Goal: Task Accomplishment & Management: Use online tool/utility

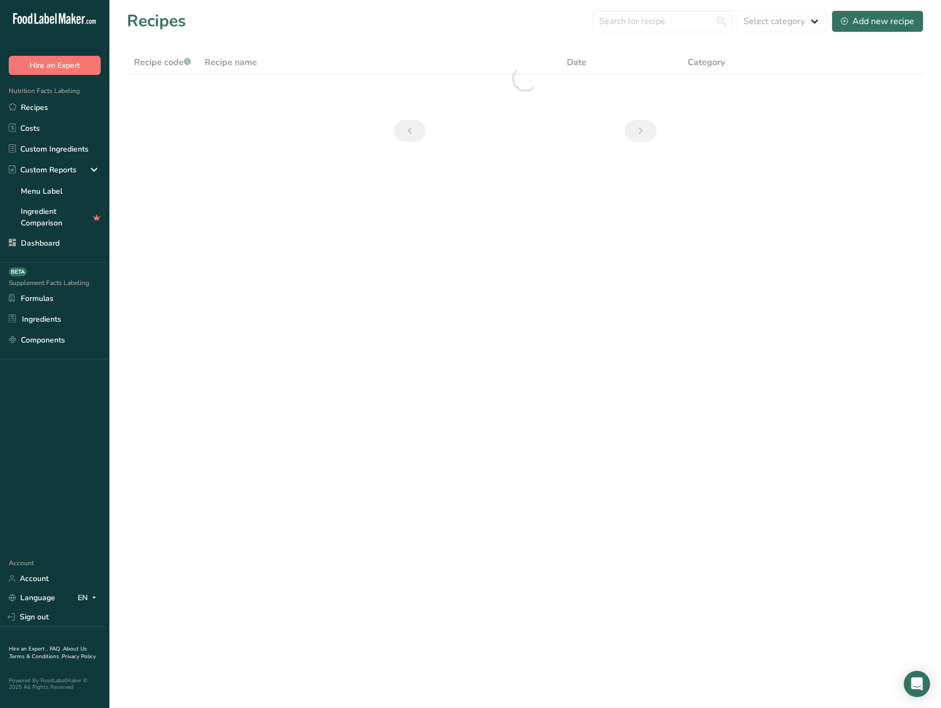
click at [278, 503] on main "Recipes Select category All Add new recipe Recipe code .a-a{fill:#347362;}.b-a{…" at bounding box center [470, 354] width 941 height 708
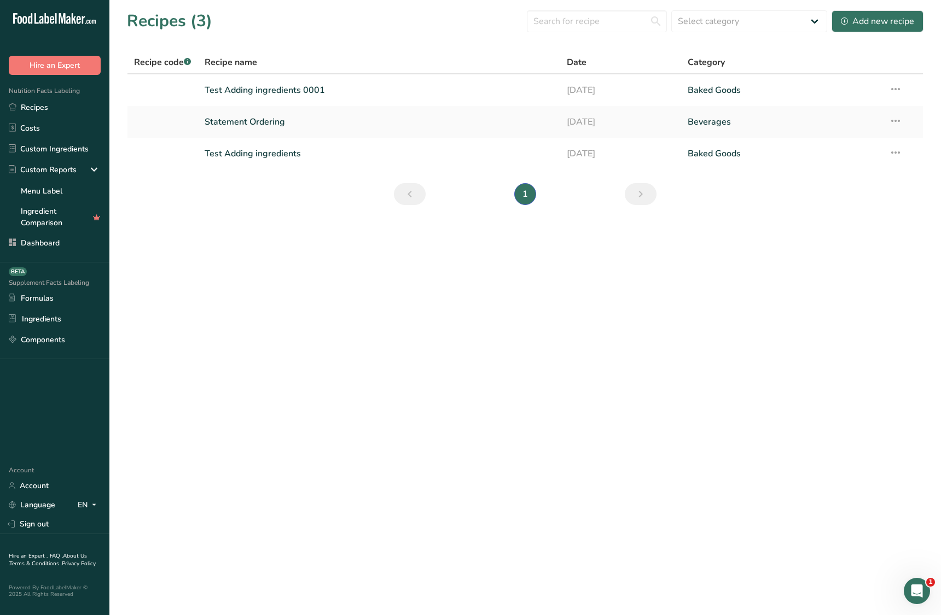
click at [293, 402] on main "Recipes (3) Select category All Baked Goods Beverages Confectionery Cooked Meal…" at bounding box center [470, 307] width 941 height 615
click at [321, 402] on main "Recipes (3) Select category All Baked Goods [GEOGRAPHIC_DATA] Confectionery Coo…" at bounding box center [470, 307] width 941 height 615
click at [57, 247] on div "This feature is only available in Packages" at bounding box center [96, 240] width 105 height 23
click at [234, 255] on main "Recipes (3) Select category All Baked Goods [GEOGRAPHIC_DATA] Confectionery Coo…" at bounding box center [470, 307] width 941 height 615
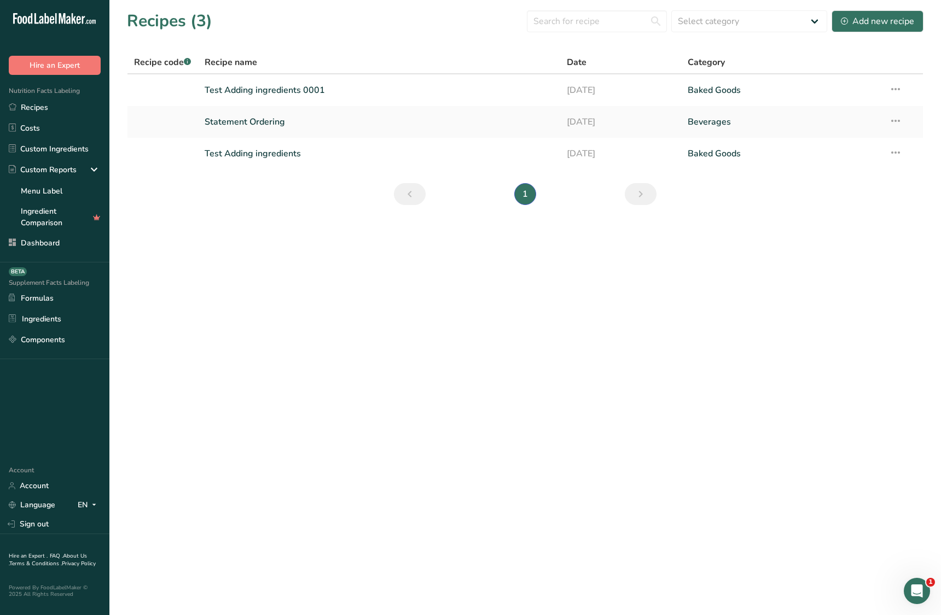
click at [293, 277] on main "Recipes (3) Select category All Baked Goods [GEOGRAPHIC_DATA] Confectionery Coo…" at bounding box center [470, 307] width 941 height 615
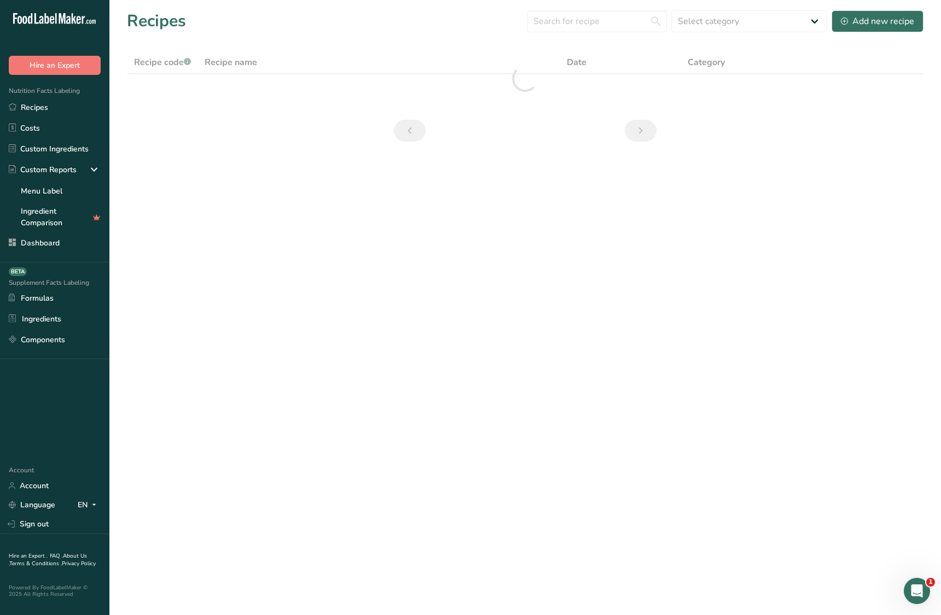
click at [291, 280] on main "Recipes Select category All Baked Goods Beverages Confectionery Cooked Meals, S…" at bounding box center [470, 307] width 941 height 615
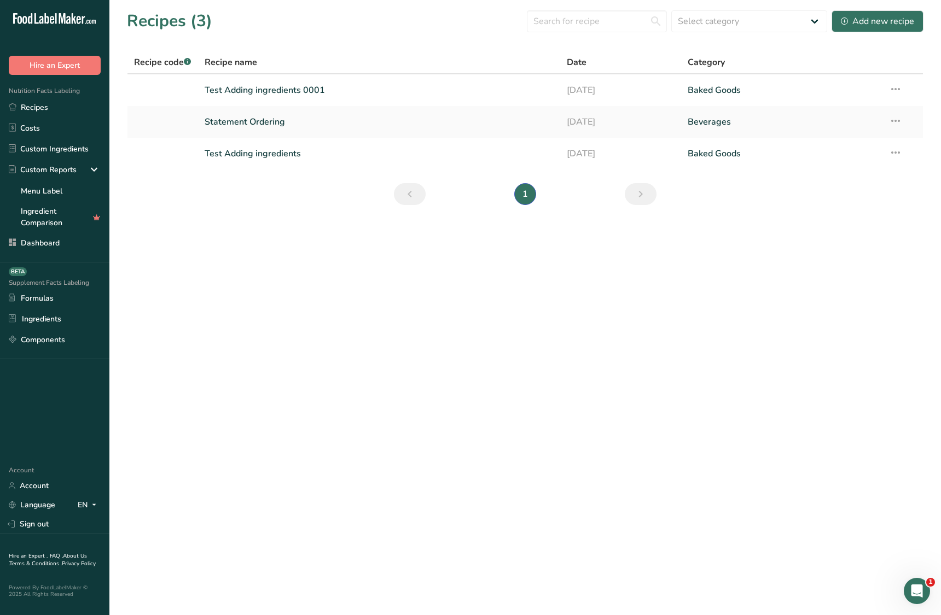
click at [291, 280] on main "Recipes (3) Select category All Baked Goods [GEOGRAPHIC_DATA] Confectionery Coo…" at bounding box center [470, 307] width 941 height 615
click at [293, 278] on main "Recipes (3) Select category All Baked Goods [GEOGRAPHIC_DATA] Confectionery Coo…" at bounding box center [470, 307] width 941 height 615
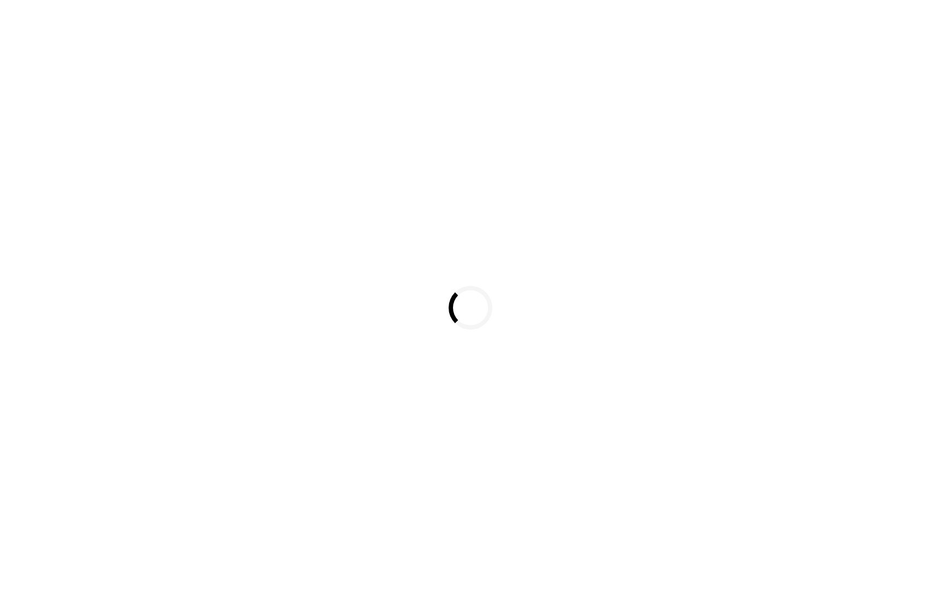
click at [507, 415] on div "Loading..." at bounding box center [470, 307] width 941 height 615
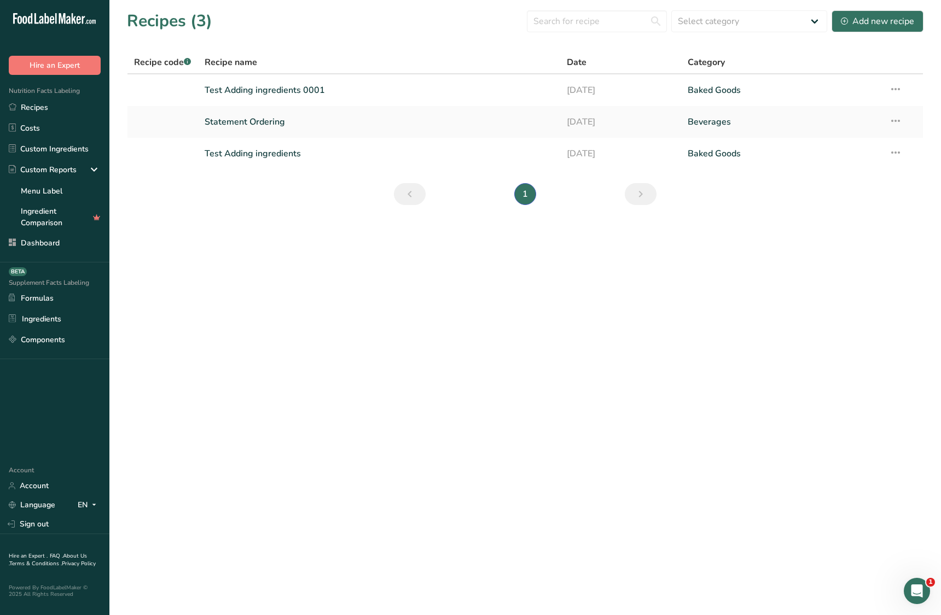
click at [508, 410] on main "Recipes (3) Select category All Baked Goods [GEOGRAPHIC_DATA] Confectionery Coo…" at bounding box center [470, 307] width 941 height 615
click at [484, 442] on main "Recipes (3) Select category All Baked Goods [GEOGRAPHIC_DATA] Confectionery Coo…" at bounding box center [470, 307] width 941 height 615
click at [465, 421] on main "Recipes (3) Select category All Baked Goods [GEOGRAPHIC_DATA] Confectionery Coo…" at bounding box center [470, 307] width 941 height 615
click at [470, 409] on main "Recipes (3) Select category All Baked Goods [GEOGRAPHIC_DATA] Confectionery Coo…" at bounding box center [470, 307] width 941 height 615
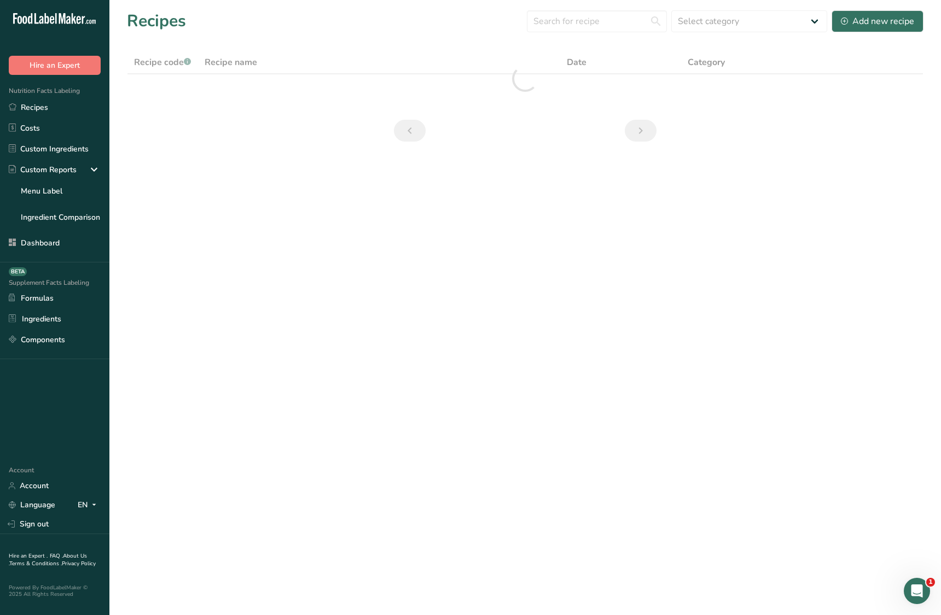
click at [450, 382] on main "Recipes Select category All Baked Goods [GEOGRAPHIC_DATA] Confectionery Cooked …" at bounding box center [470, 307] width 941 height 615
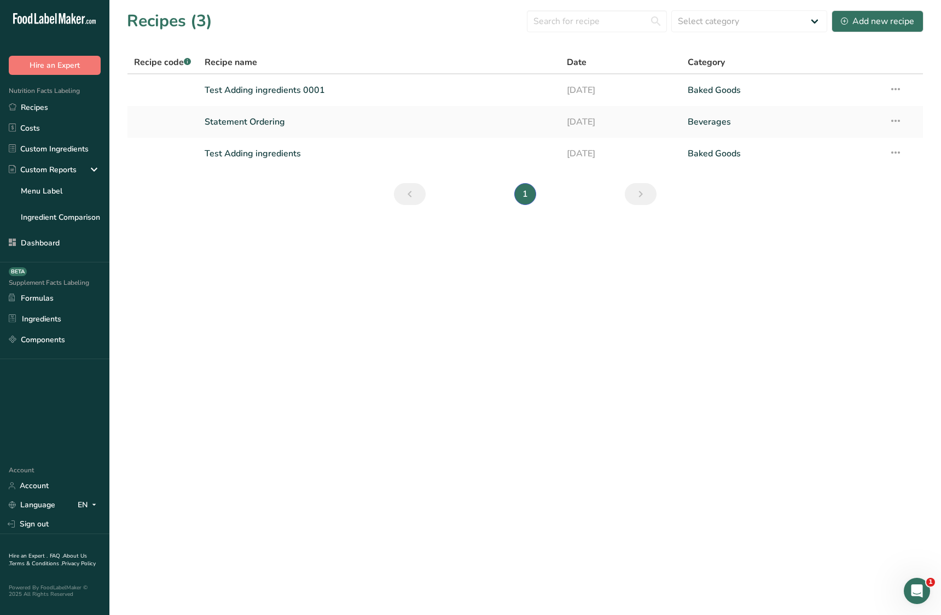
click at [463, 348] on main "Recipes (3) Select category All Baked Goods [GEOGRAPHIC_DATA] Confectionery Coo…" at bounding box center [470, 307] width 941 height 615
click at [363, 417] on main "Recipes (3) Select category All Baked Goods [GEOGRAPHIC_DATA] Confectionery Coo…" at bounding box center [470, 307] width 941 height 615
click at [57, 223] on link "Ingredient Comparison" at bounding box center [54, 217] width 109 height 22
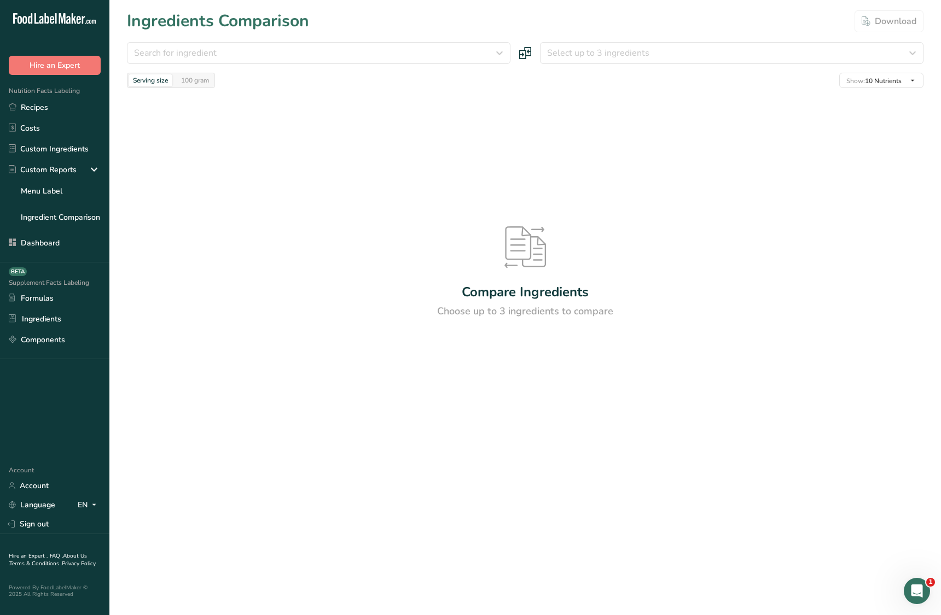
click at [271, 65] on div "Search for ingredient Standard Custom Almond flour Milk, whole, 3.25% milkfat, …" at bounding box center [525, 65] width 796 height 46
click at [273, 57] on div "Search for ingredient" at bounding box center [315, 52] width 363 height 13
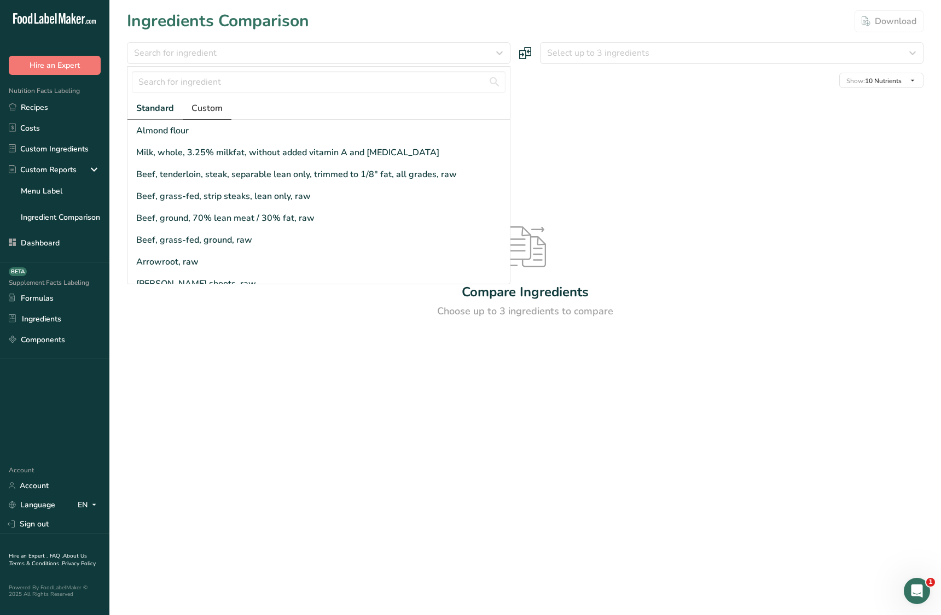
click at [208, 112] on span "Custom" at bounding box center [206, 108] width 31 height 13
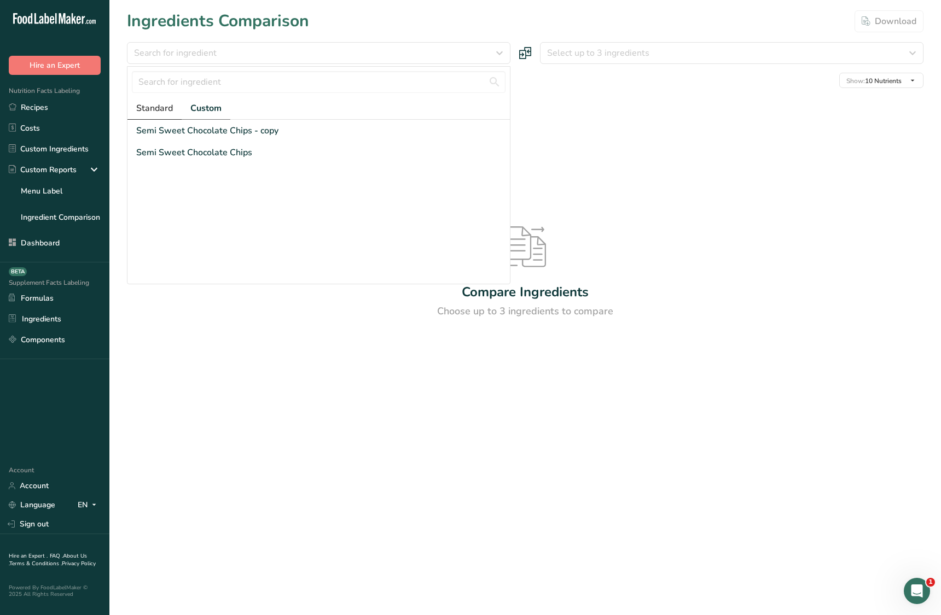
click at [168, 112] on span "Standard" at bounding box center [154, 108] width 37 height 13
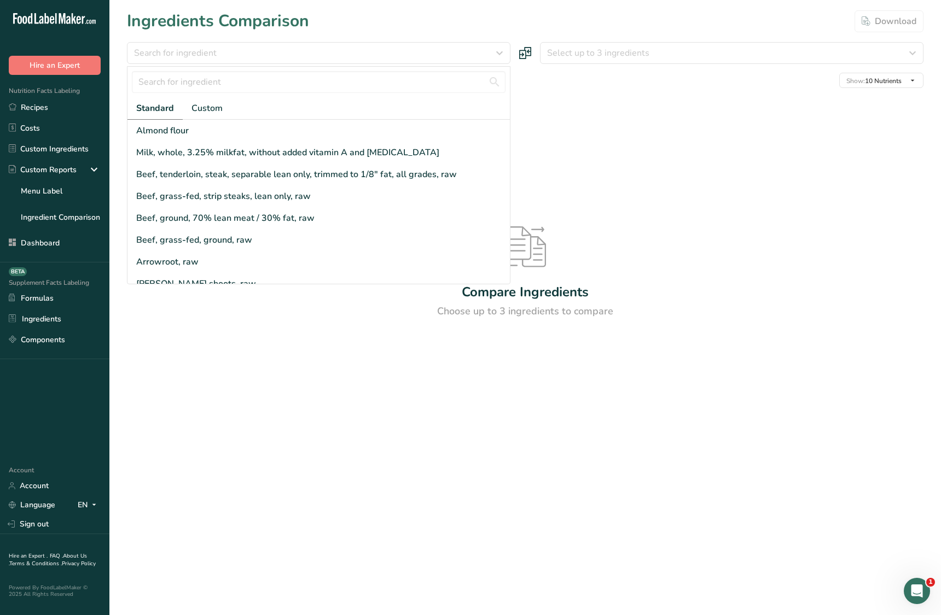
drag, startPoint x: 347, startPoint y: 367, endPoint x: 364, endPoint y: 357, distance: 19.6
click at [348, 367] on div "Compare Ingredients Choose up to 3 ingredients to compare" at bounding box center [525, 272] width 796 height 369
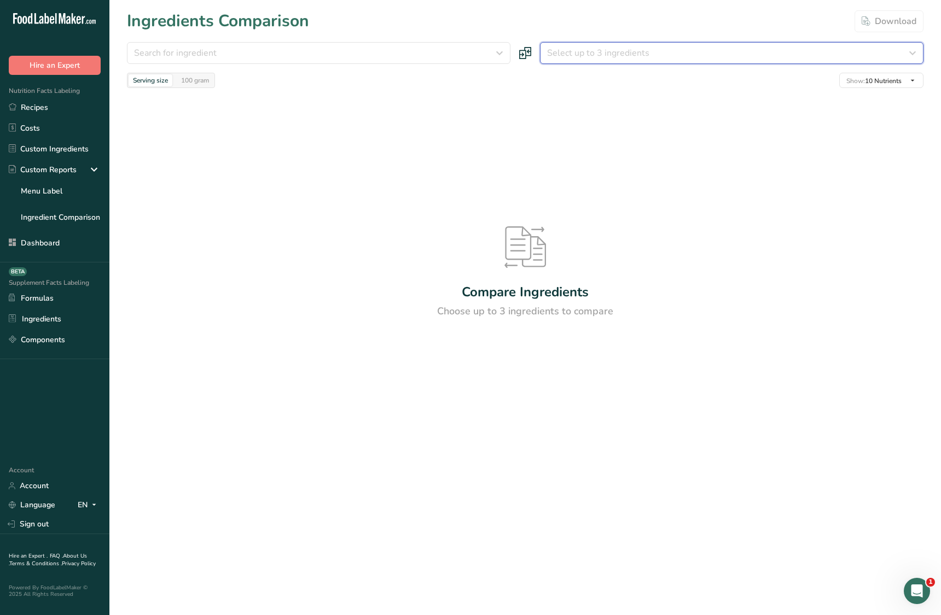
click at [597, 55] on span "Select up to 3 ingredients" at bounding box center [598, 52] width 102 height 13
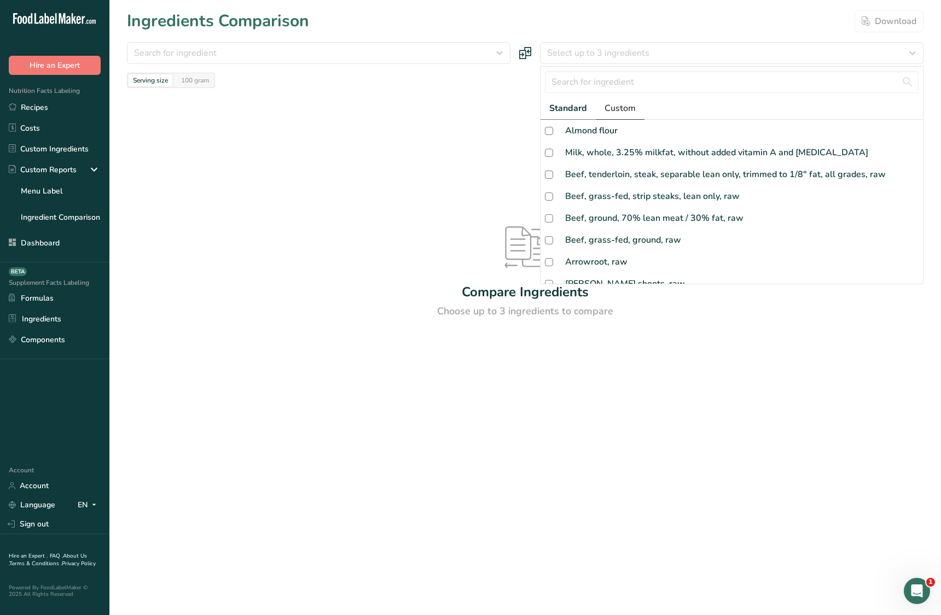
click at [618, 110] on span "Custom" at bounding box center [619, 108] width 31 height 13
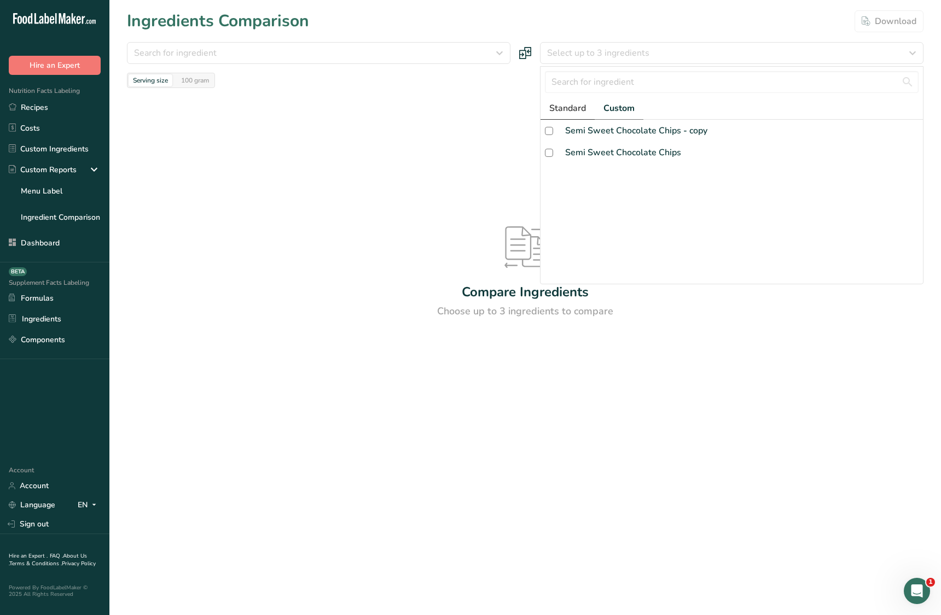
click at [568, 108] on span "Standard" at bounding box center [567, 108] width 37 height 13
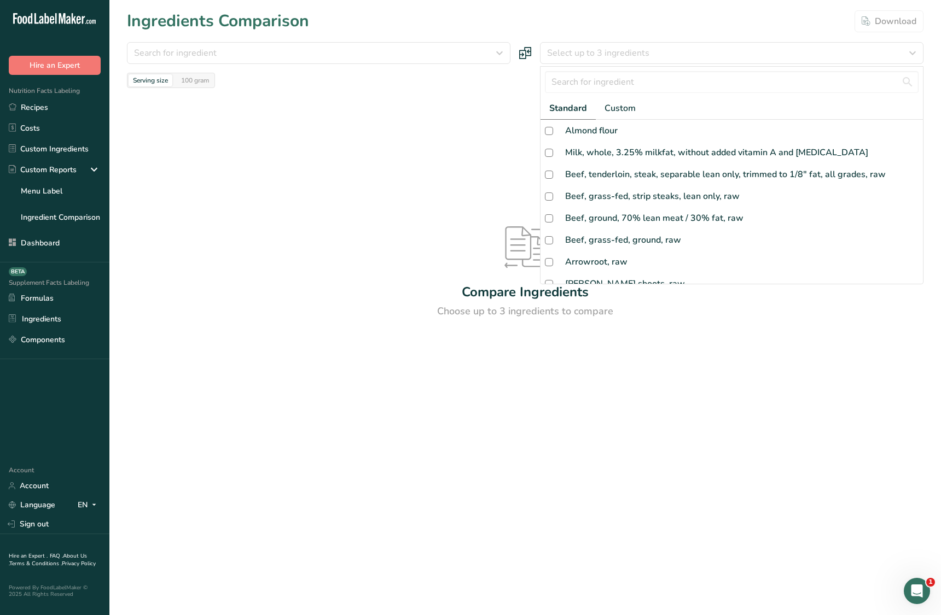
click at [346, 220] on div "Compare Ingredients Choose up to 3 ingredients to compare" at bounding box center [525, 272] width 796 height 369
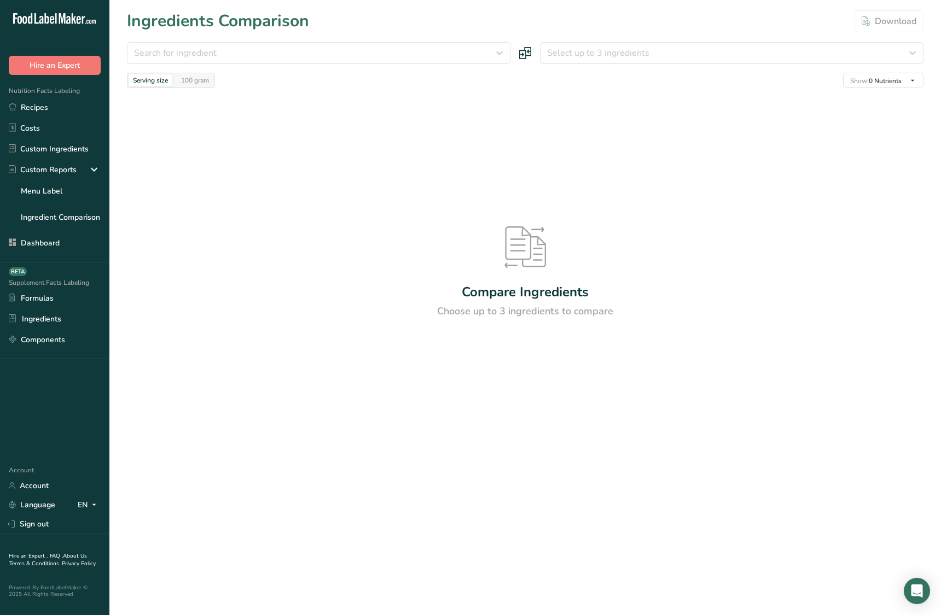
click at [384, 443] on div "Compare Ingredients Choose up to 3 ingredients to compare" at bounding box center [525, 272] width 796 height 369
click at [374, 443] on div "Compare Ingredients Choose up to 3 ingredients to compare" at bounding box center [525, 272] width 796 height 369
click at [265, 319] on div "Compare Ingredients Choose up to 3 ingredients to compare" at bounding box center [525, 272] width 796 height 369
click at [208, 208] on div "Compare Ingredients Choose up to 3 ingredients to compare" at bounding box center [525, 272] width 796 height 369
click at [96, 172] on icon at bounding box center [94, 170] width 13 height 20
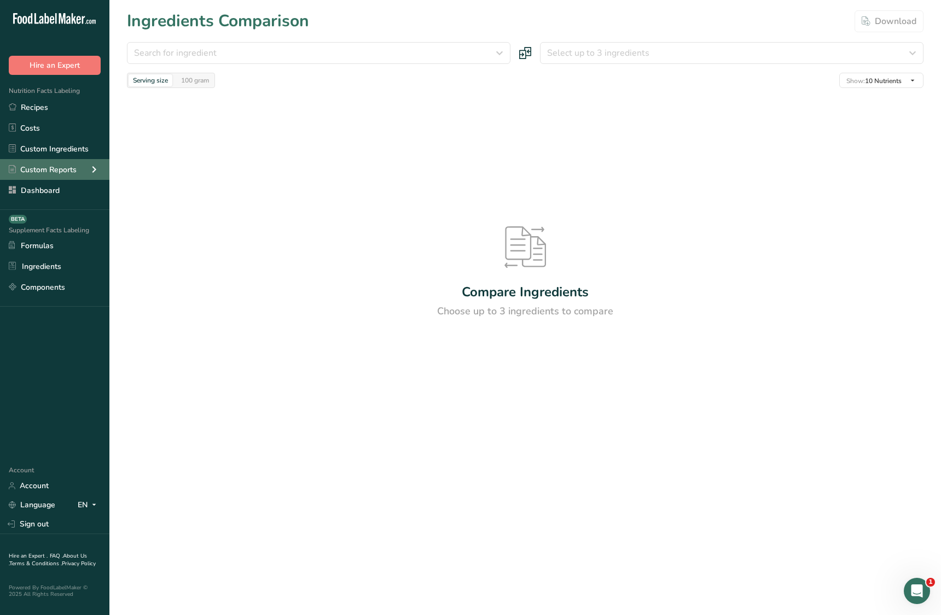
click at [96, 169] on icon at bounding box center [94, 170] width 13 height 20
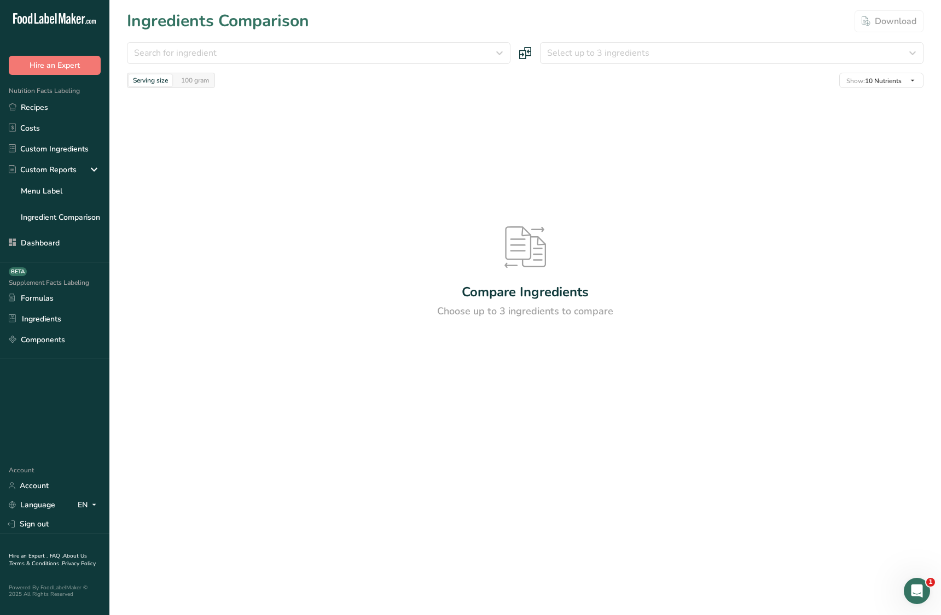
click at [176, 239] on div "Compare Ingredients Choose up to 3 ingredients to compare" at bounding box center [525, 272] width 796 height 369
click at [387, 199] on div "Compare Ingredients Choose up to 3 ingredients to compare" at bounding box center [525, 272] width 796 height 369
click at [330, 201] on div "Compare Ingredients Choose up to 3 ingredients to compare" at bounding box center [525, 272] width 796 height 369
click at [65, 114] on link "Recipes" at bounding box center [54, 107] width 109 height 21
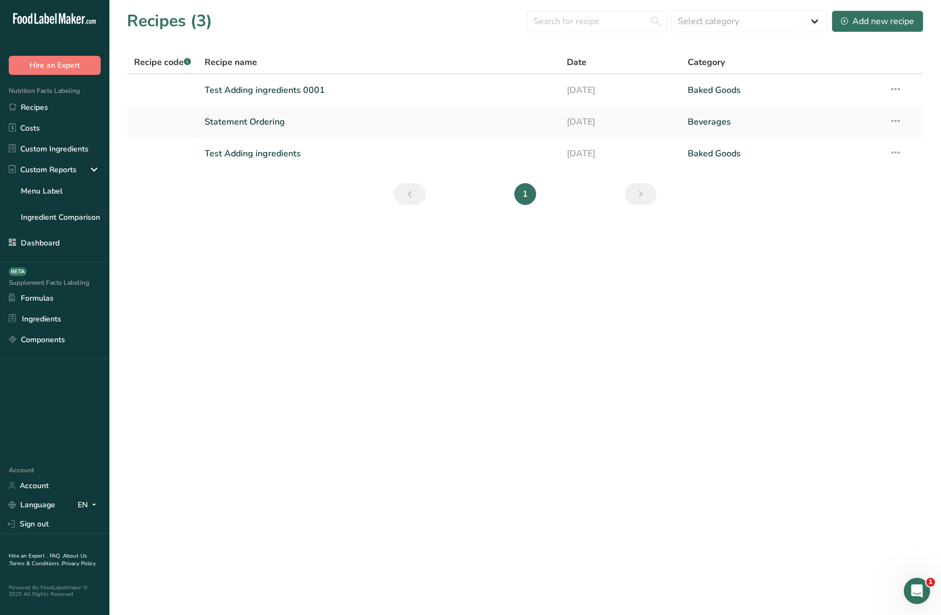
click at [158, 229] on main "Recipes (3) Select category All Baked Goods Beverages Confectionery Cooked Meal…" at bounding box center [470, 307] width 941 height 615
click at [52, 103] on link "Recipes" at bounding box center [54, 107] width 109 height 21
click at [292, 93] on link "Test Adding ingredients 0001" at bounding box center [380, 90] width 350 height 23
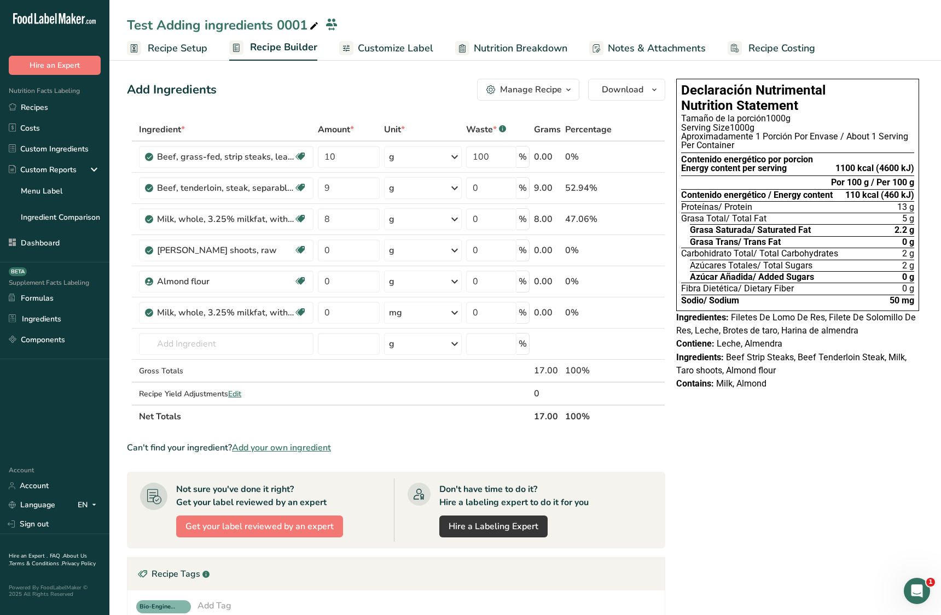
click at [190, 45] on span "Recipe Setup" at bounding box center [178, 48] width 60 height 15
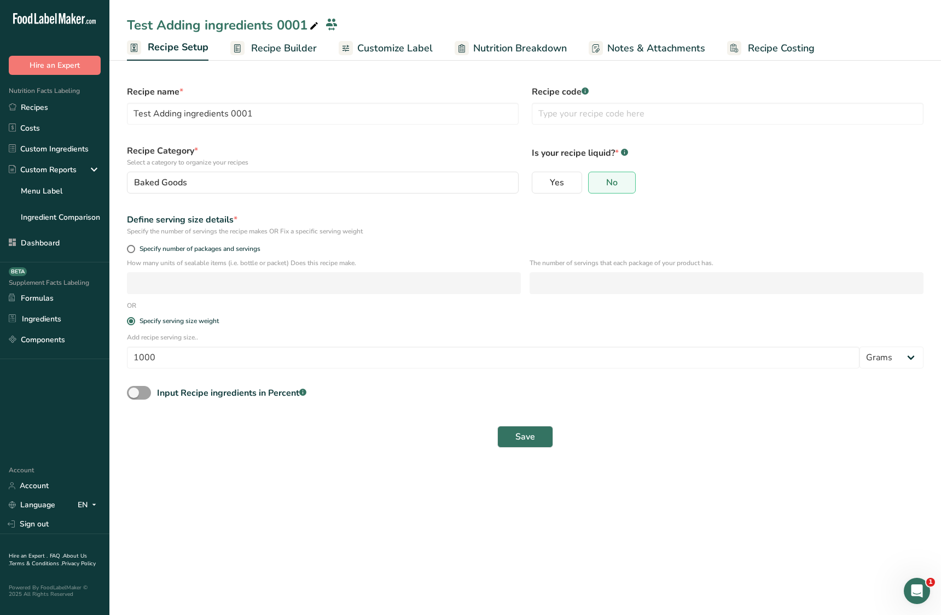
click at [358, 463] on section "Recipe name * Test Adding ingredients 0001 Recipe code .a-a{fill:#347362;}.b-a{…" at bounding box center [524, 261] width 831 height 409
drag, startPoint x: 331, startPoint y: 451, endPoint x: 197, endPoint y: 389, distance: 146.9
click at [281, 422] on div "Save" at bounding box center [525, 437] width 810 height 35
click at [172, 353] on input "1000" at bounding box center [493, 358] width 732 height 22
click at [137, 395] on span at bounding box center [139, 393] width 24 height 14
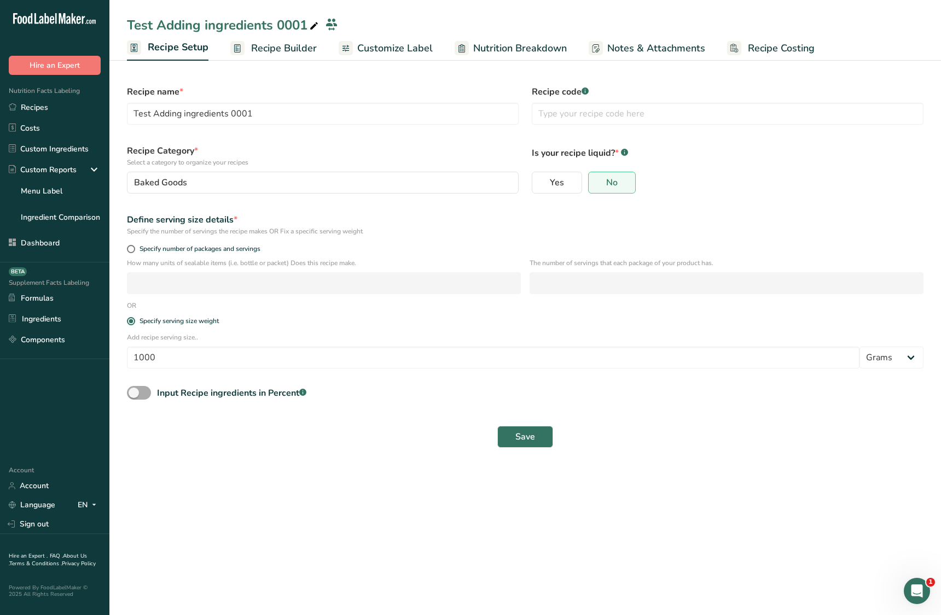
click at [134, 395] on input "Input Recipe ingredients in Percent .a-a{fill:#347362;}.b-a{fill:#fff;}" at bounding box center [130, 392] width 7 height 7
click at [140, 394] on span at bounding box center [139, 393] width 24 height 14
click at [134, 394] on input "Input Recipe ingredients in Percent .a-a{fill:#347362;}.b-a{fill:#fff;}" at bounding box center [130, 392] width 7 height 7
click at [140, 394] on span at bounding box center [139, 393] width 24 height 14
click at [134, 394] on input "Input Recipe ingredients in Percent .a-a{fill:#347362;}.b-a{fill:#fff;}" at bounding box center [130, 392] width 7 height 7
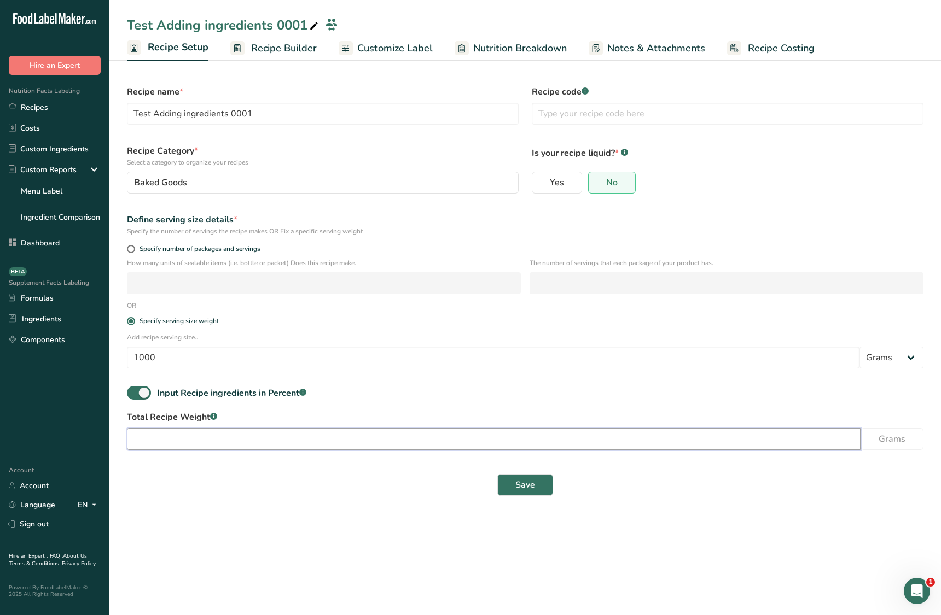
click at [190, 437] on input "number" at bounding box center [494, 439] width 734 height 22
click at [143, 391] on span at bounding box center [139, 393] width 24 height 14
click at [134, 391] on input "Input Recipe ingredients in Percent .a-a{fill:#347362;}.b-a{fill:#fff;}" at bounding box center [130, 392] width 7 height 7
checkbox input "false"
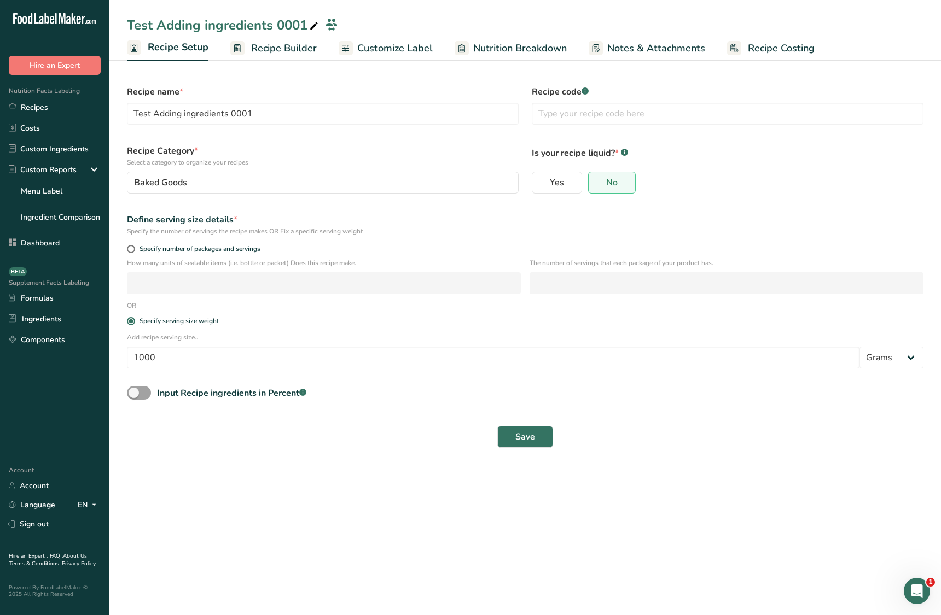
click at [232, 455] on section "Recipe name * Test Adding ingredients 0001 Recipe code .a-a{fill:#347362;}.b-a{…" at bounding box center [524, 261] width 831 height 409
click at [270, 51] on span "Recipe Builder" at bounding box center [284, 48] width 66 height 15
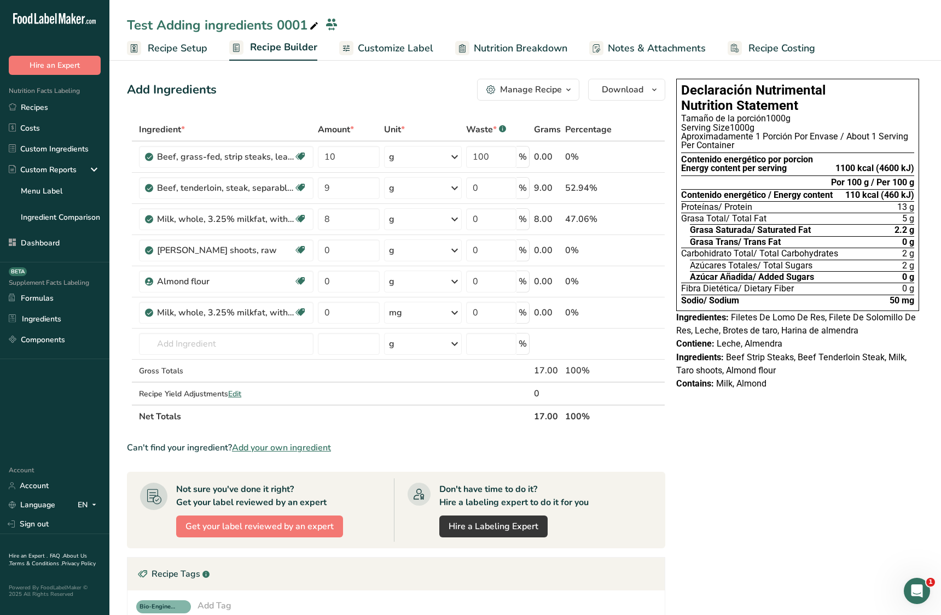
click at [178, 49] on span "Recipe Setup" at bounding box center [178, 48] width 60 height 15
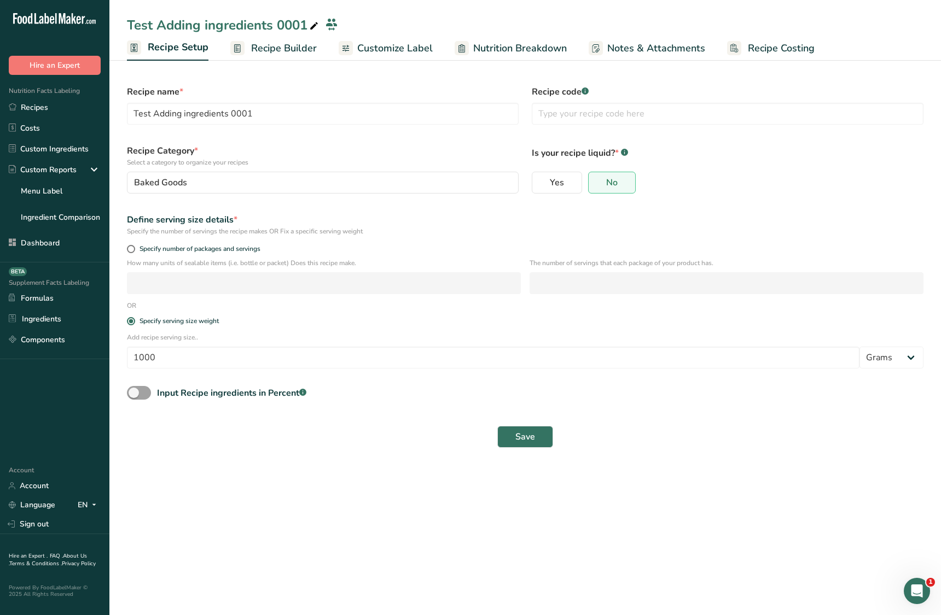
click at [252, 543] on main "Test Adding ingredients 0001 Recipe Setup Recipe Builder Customize Label Nutrit…" at bounding box center [470, 307] width 941 height 615
click at [259, 481] on main "Test Adding ingredients 0001 Recipe Setup Recipe Builder Customize Label Nutrit…" at bounding box center [470, 307] width 941 height 615
click at [296, 53] on span "Recipe Builder" at bounding box center [284, 48] width 66 height 15
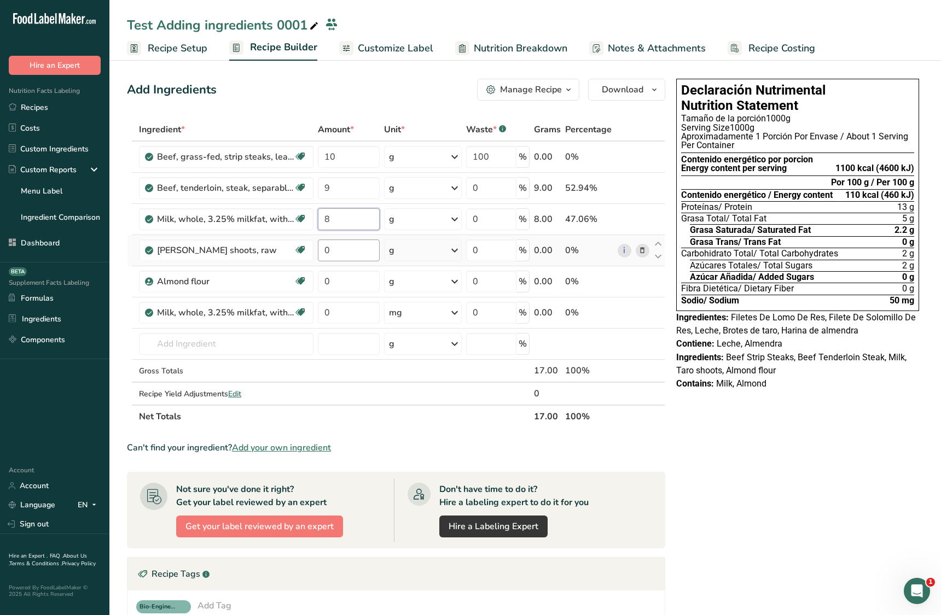
drag, startPoint x: 353, startPoint y: 224, endPoint x: 336, endPoint y: 241, distance: 24.0
click at [322, 223] on input "8" at bounding box center [349, 219] width 62 height 22
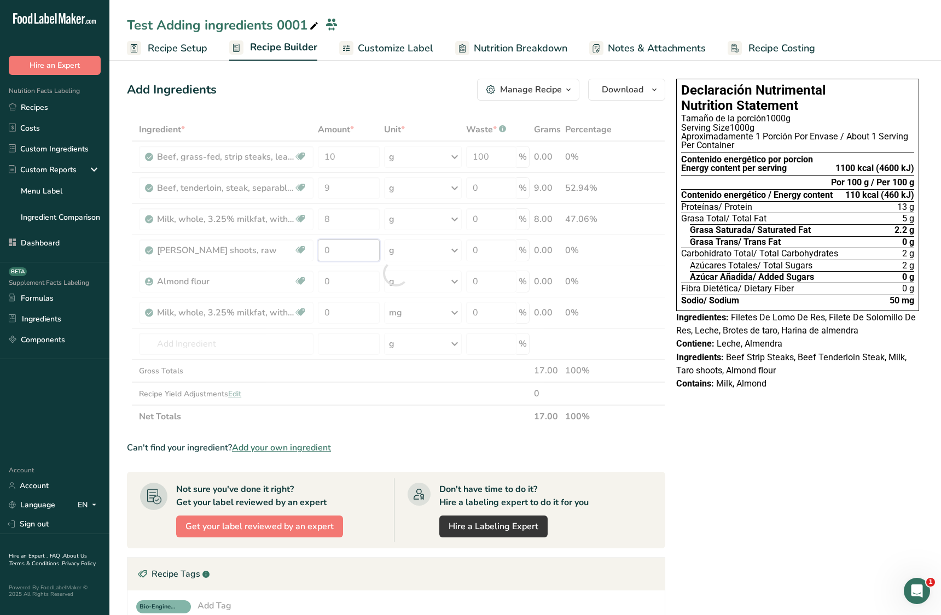
drag, startPoint x: 341, startPoint y: 253, endPoint x: 310, endPoint y: 253, distance: 31.2
click at [311, 253] on div "Ingredient * Amount * Unit * Waste * .a-a{fill:#347362;}.b-a{fill:#fff;} Grams …" at bounding box center [396, 273] width 538 height 310
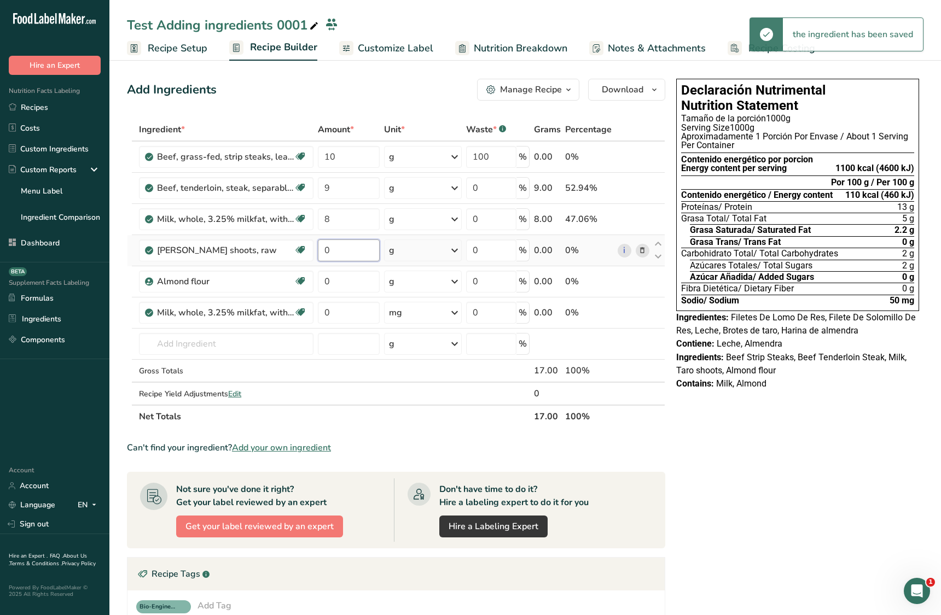
drag, startPoint x: 336, startPoint y: 251, endPoint x: 322, endPoint y: 252, distance: 14.2
click at [318, 252] on input "0" at bounding box center [349, 251] width 62 height 22
type input "7"
click at [342, 283] on div "Ingredient * Amount * Unit * Waste * .a-a{fill:#347362;}.b-a{fill:#fff;} Grams …" at bounding box center [396, 273] width 538 height 310
click at [329, 283] on input "0" at bounding box center [349, 282] width 62 height 22
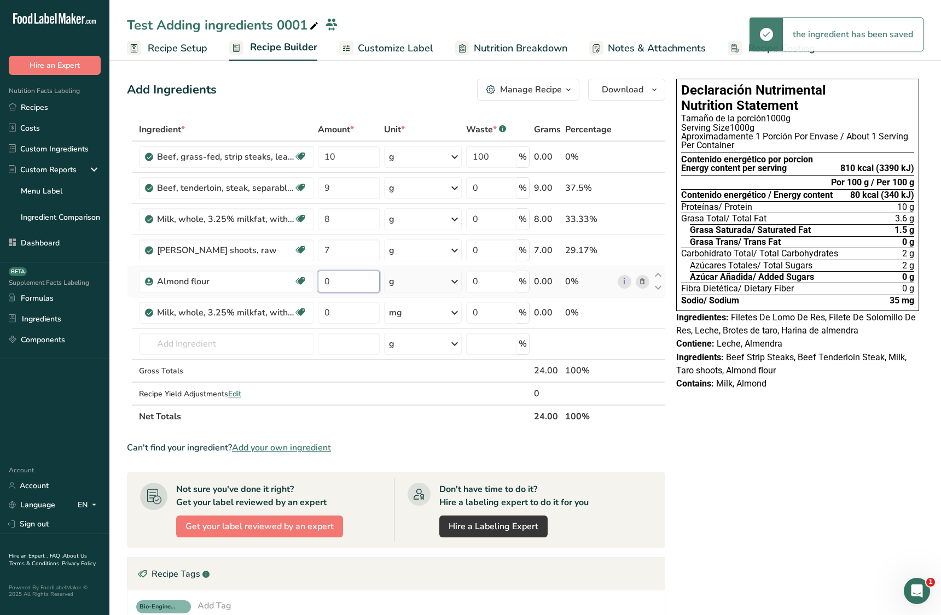
click at [329, 283] on input "0" at bounding box center [349, 282] width 62 height 22
click at [327, 284] on input "0" at bounding box center [349, 282] width 62 height 22
drag, startPoint x: 327, startPoint y: 284, endPoint x: 330, endPoint y: 293, distance: 9.6
click at [327, 284] on input "0" at bounding box center [349, 282] width 62 height 22
type input "6"
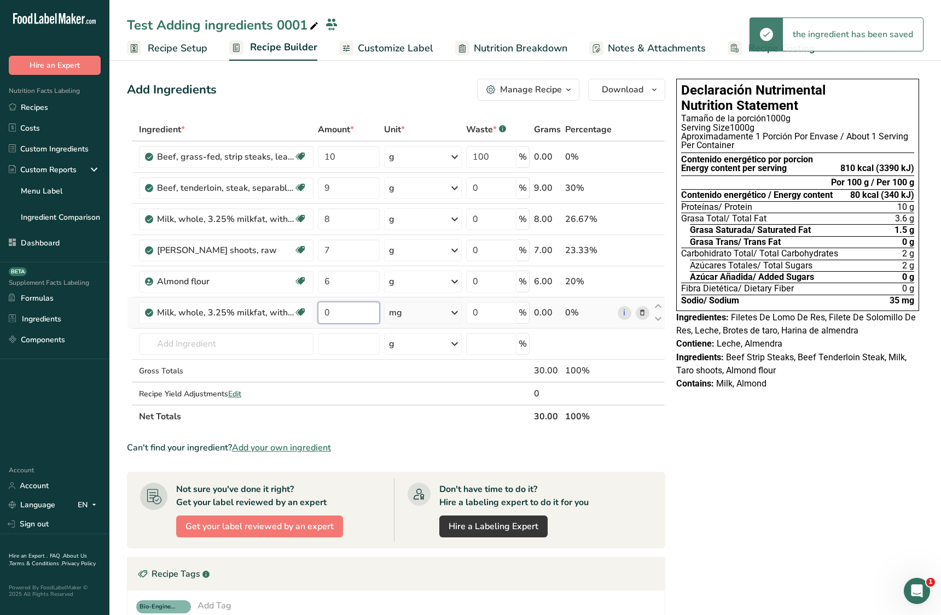
click at [339, 317] on div "Ingredient * Amount * Unit * Waste * .a-a{fill:#347362;}.b-a{fill:#fff;} Grams …" at bounding box center [396, 273] width 538 height 310
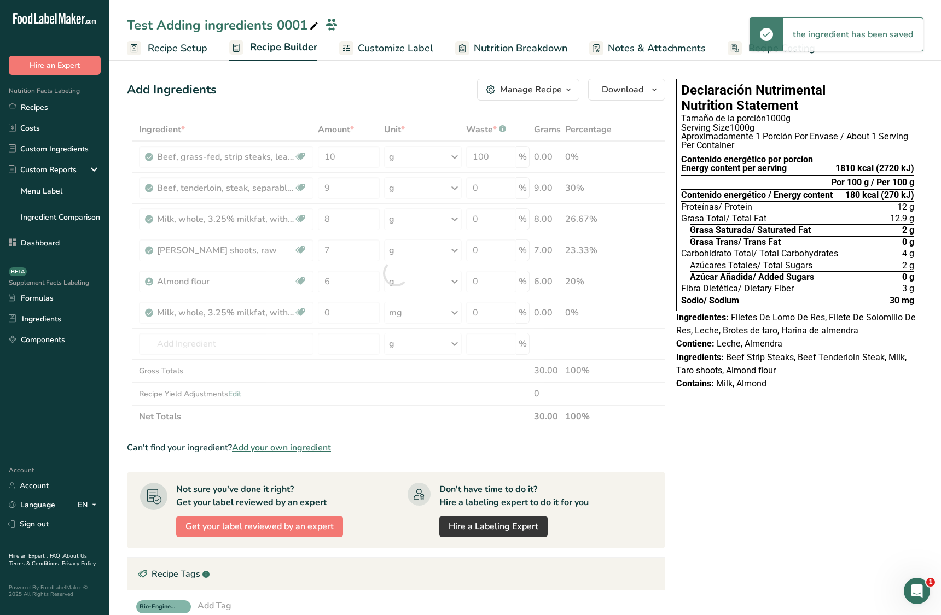
click at [419, 314] on div "Ingredient * Amount * Unit * Waste * .a-a{fill:#347362;}.b-a{fill:#fff;} Grams …" at bounding box center [396, 273] width 538 height 310
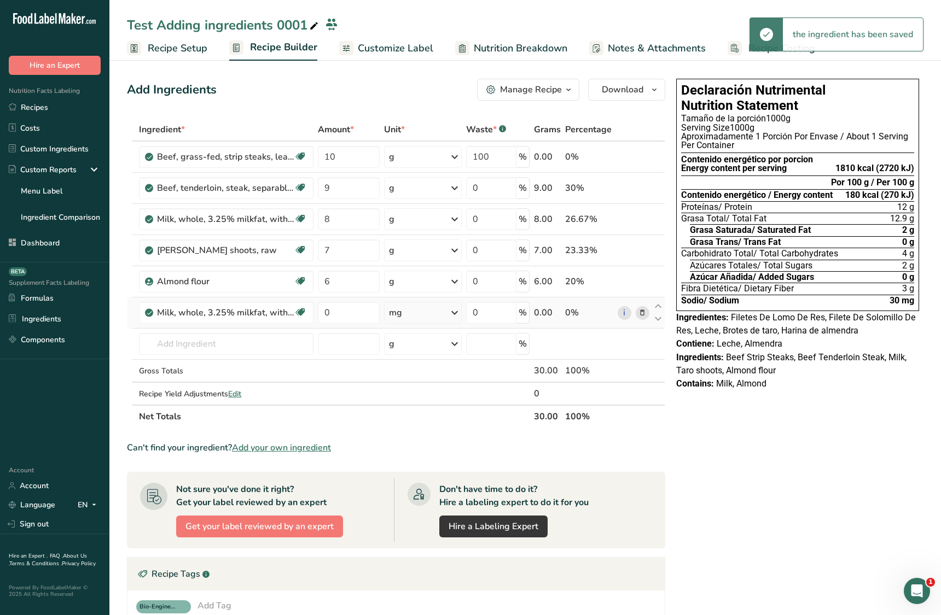
click at [428, 319] on div "mg" at bounding box center [423, 313] width 78 height 22
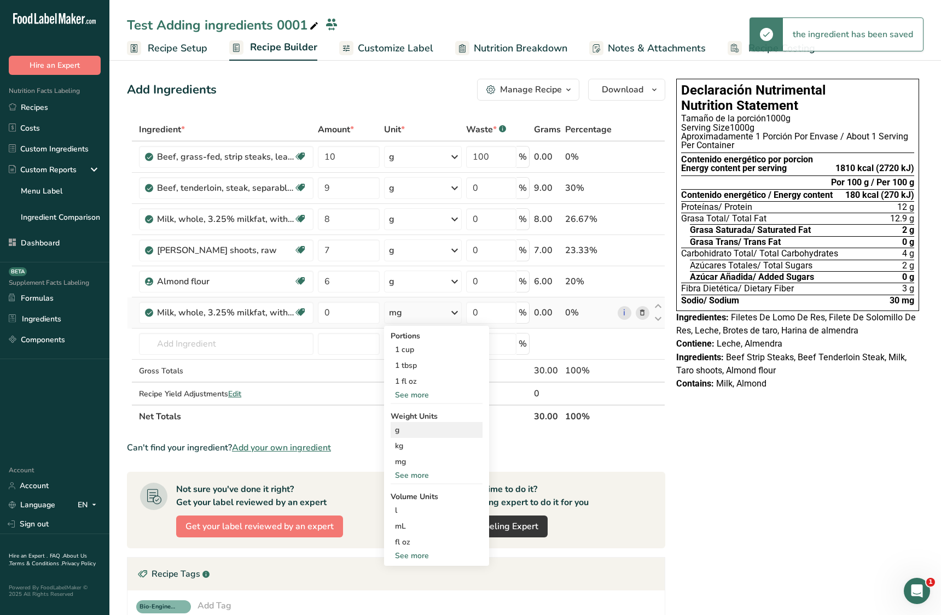
click at [417, 424] on div "g" at bounding box center [437, 430] width 92 height 16
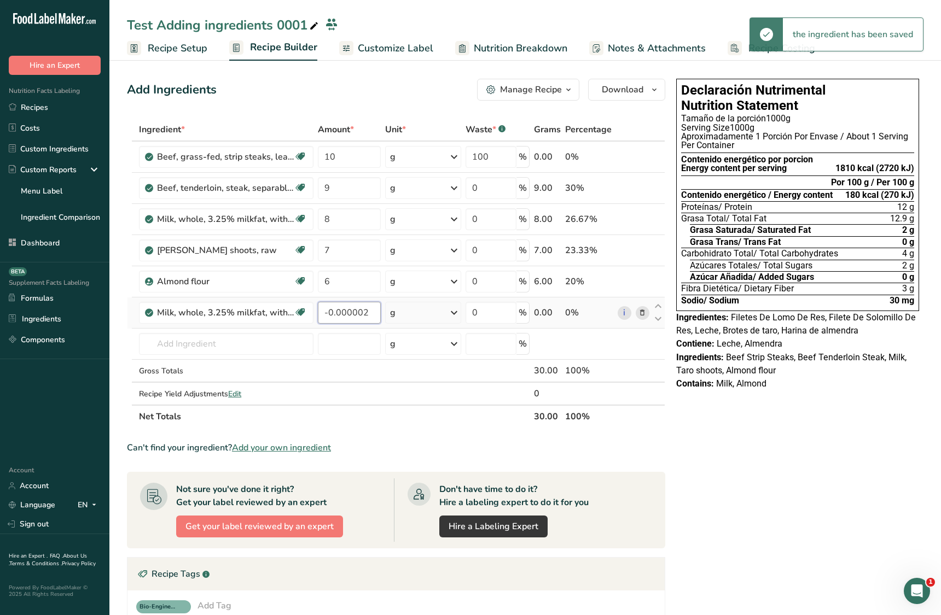
click at [338, 314] on input "-0.000002" at bounding box center [349, 313] width 62 height 22
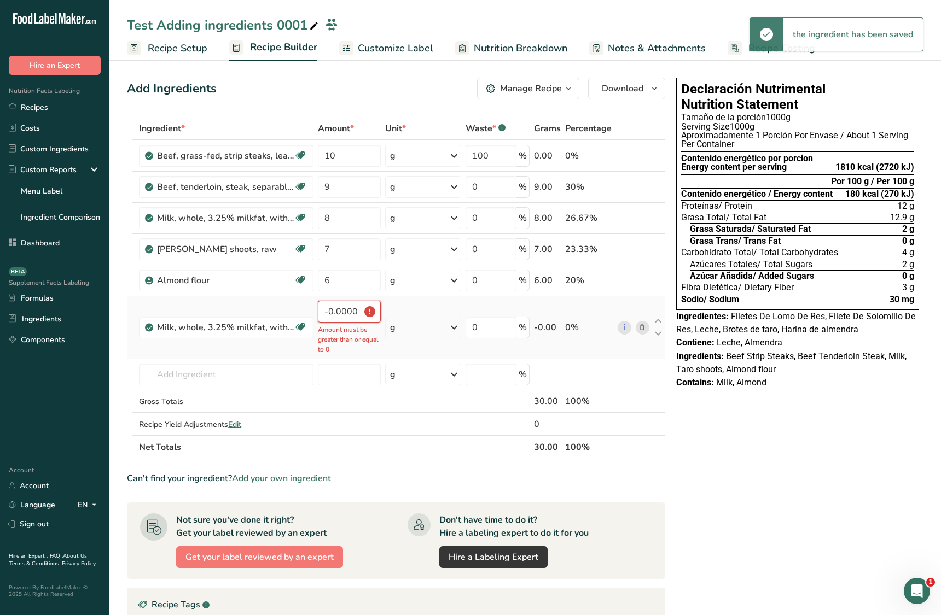
click at [338, 314] on input "-0.000004" at bounding box center [349, 312] width 62 height 22
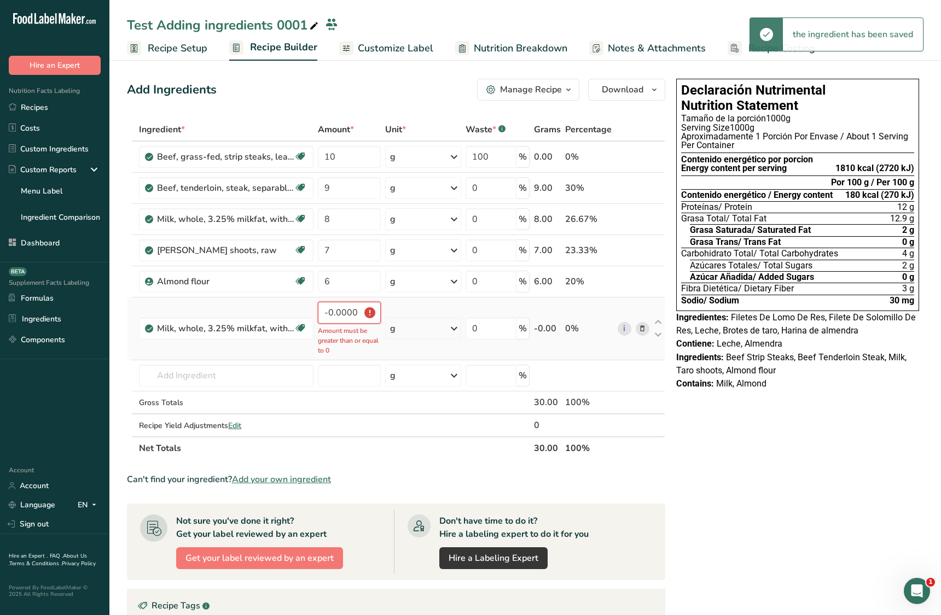
click at [335, 315] on input "-0.000002" at bounding box center [349, 313] width 62 height 22
type input "-0.000003"
click at [335, 315] on input "-0.000003" at bounding box center [349, 312] width 62 height 22
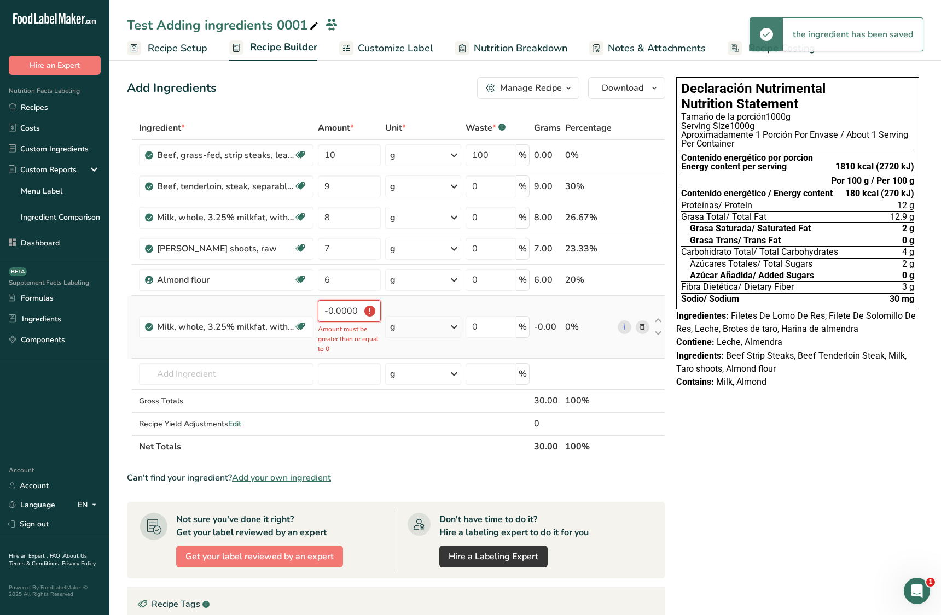
click at [336, 314] on input "-0.000003" at bounding box center [349, 311] width 62 height 22
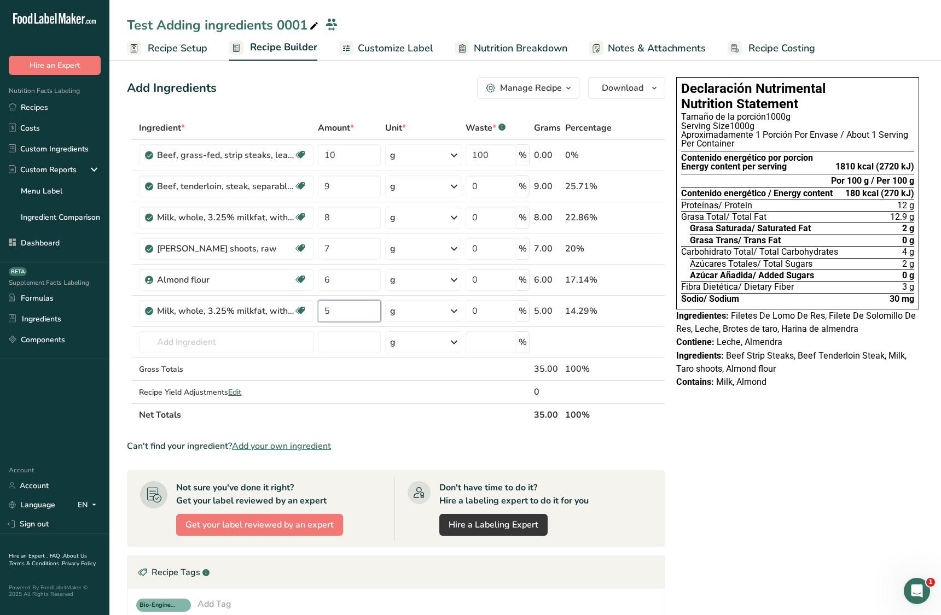
type input "5"
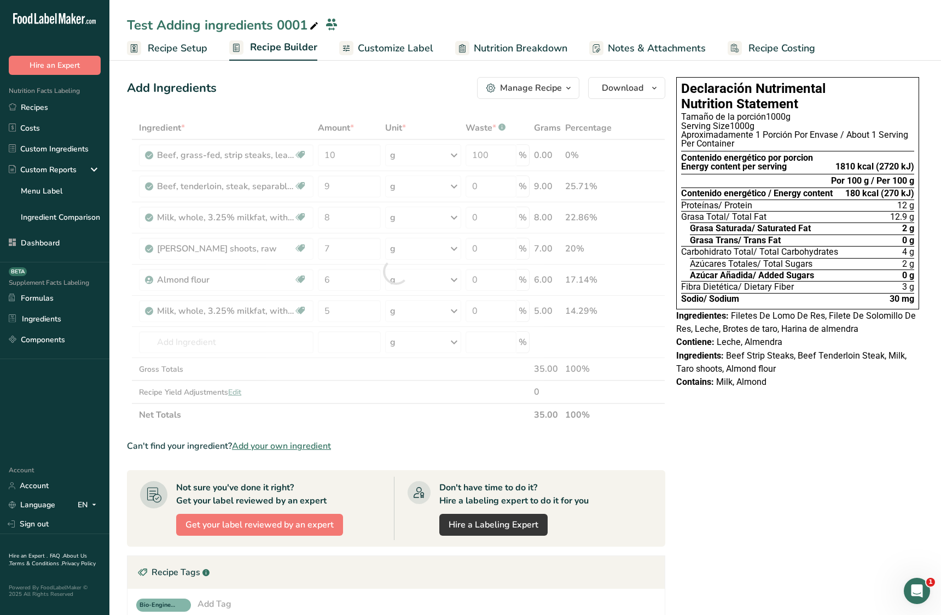
click at [777, 418] on div "Declaración Nutrimental Nutrition Statement Tamaño de la porción 1000g Serving …" at bounding box center [798, 462] width 252 height 778
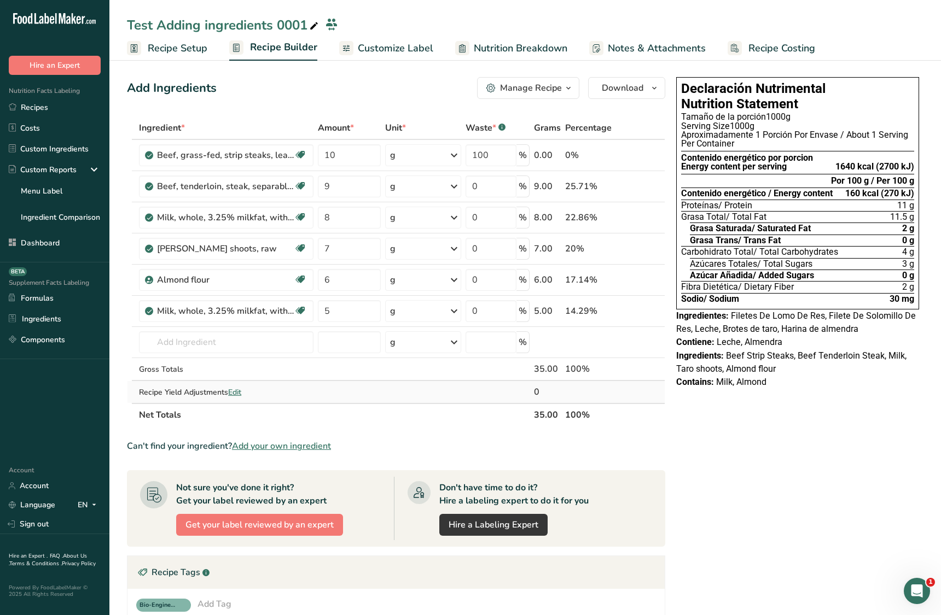
click at [241, 391] on span "Edit" at bounding box center [234, 392] width 13 height 10
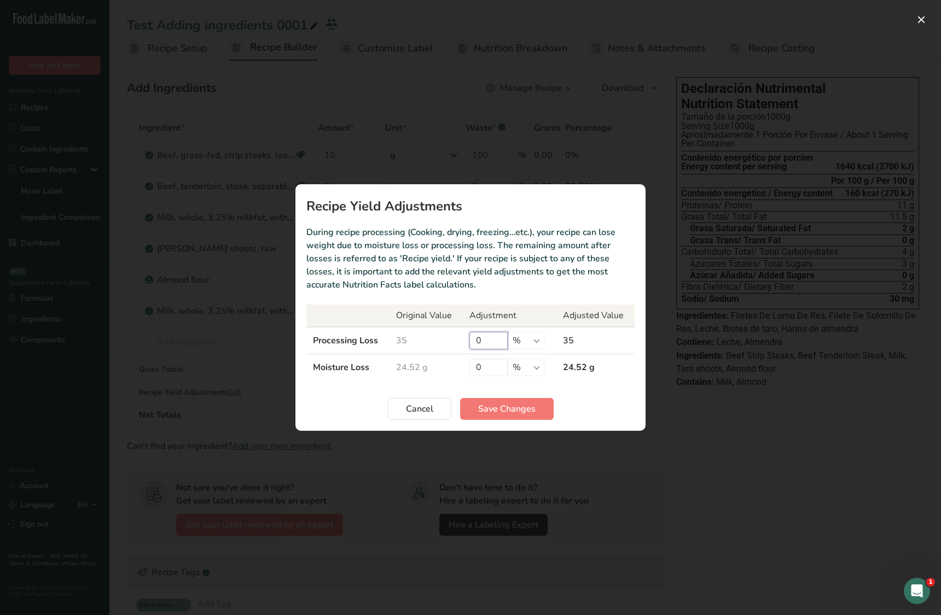
drag, startPoint x: 490, startPoint y: 341, endPoint x: 474, endPoint y: 356, distance: 21.3
click at [472, 341] on input "0" at bounding box center [488, 341] width 38 height 18
click at [467, 370] on td "0 % g kg mg mcg lb oz" at bounding box center [510, 367] width 94 height 27
type input "60"
click at [509, 406] on span "Save Changes" at bounding box center [506, 409] width 57 height 13
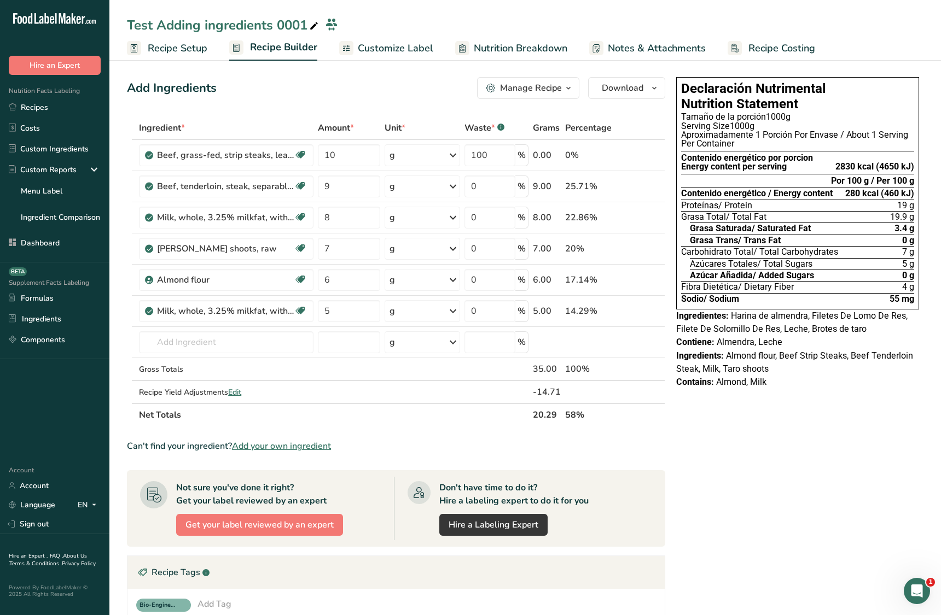
scroll to position [0, 0]
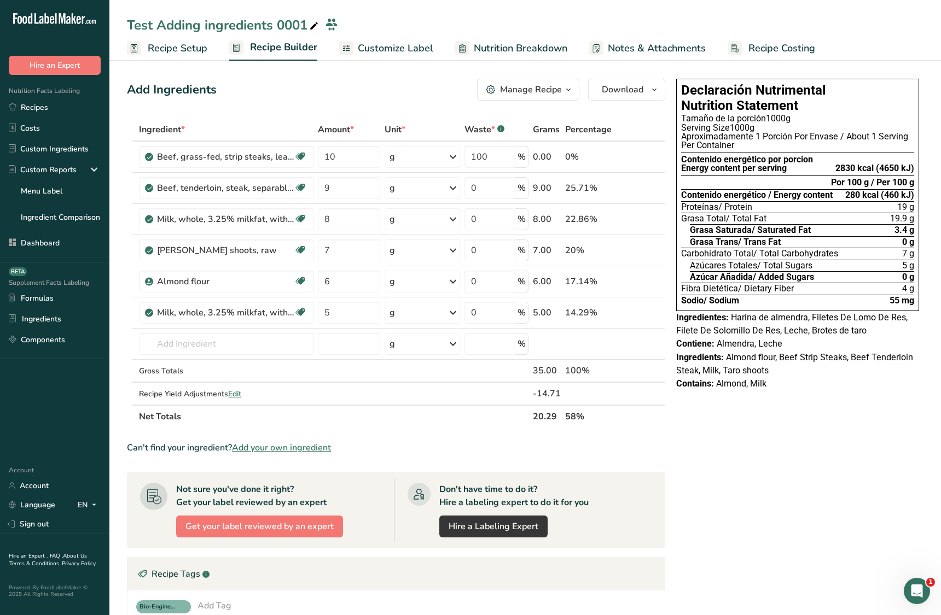
click at [390, 47] on span "Customize Label" at bounding box center [395, 48] width 75 height 15
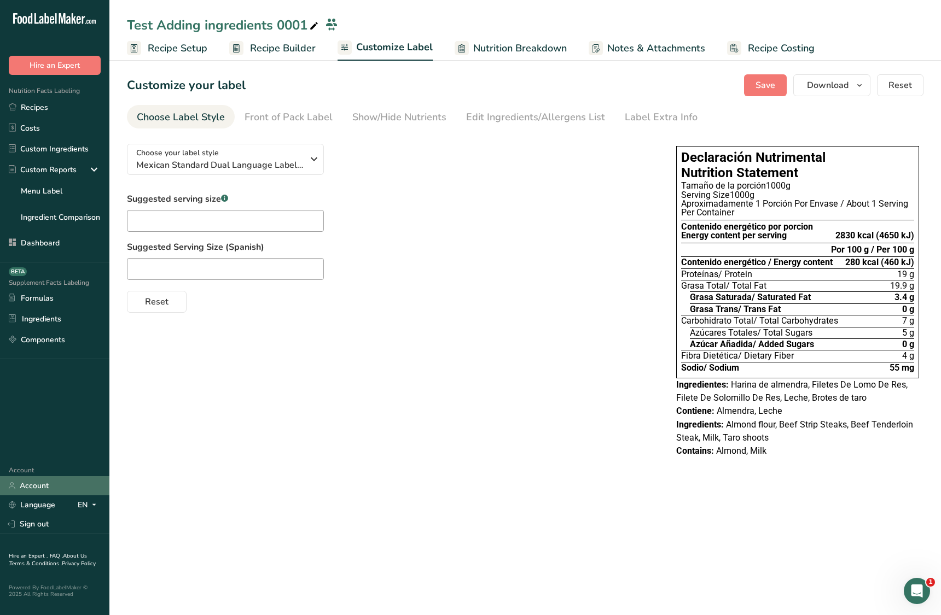
click at [66, 482] on link "Account" at bounding box center [54, 485] width 109 height 19
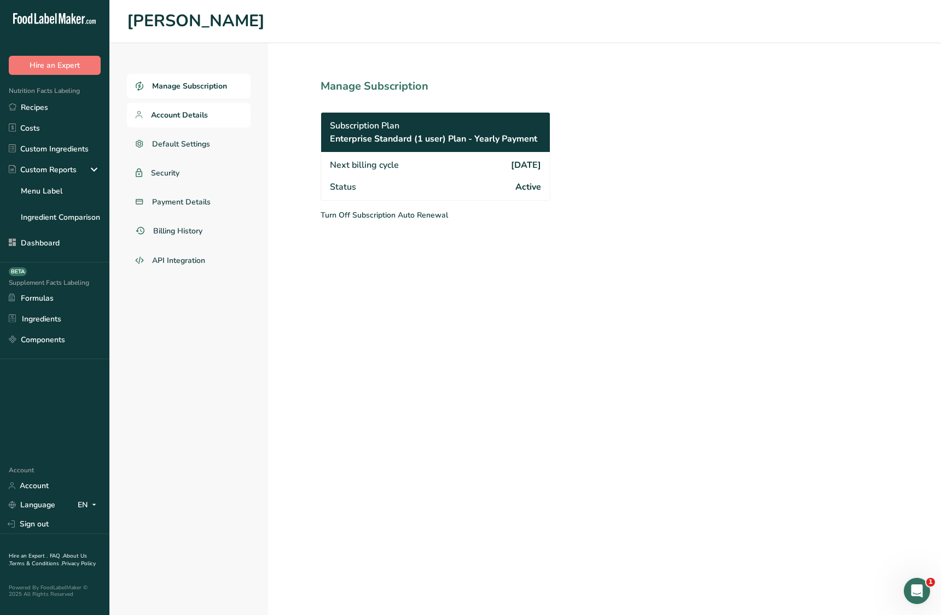
click at [212, 122] on link "Account Details" at bounding box center [189, 115] width 124 height 25
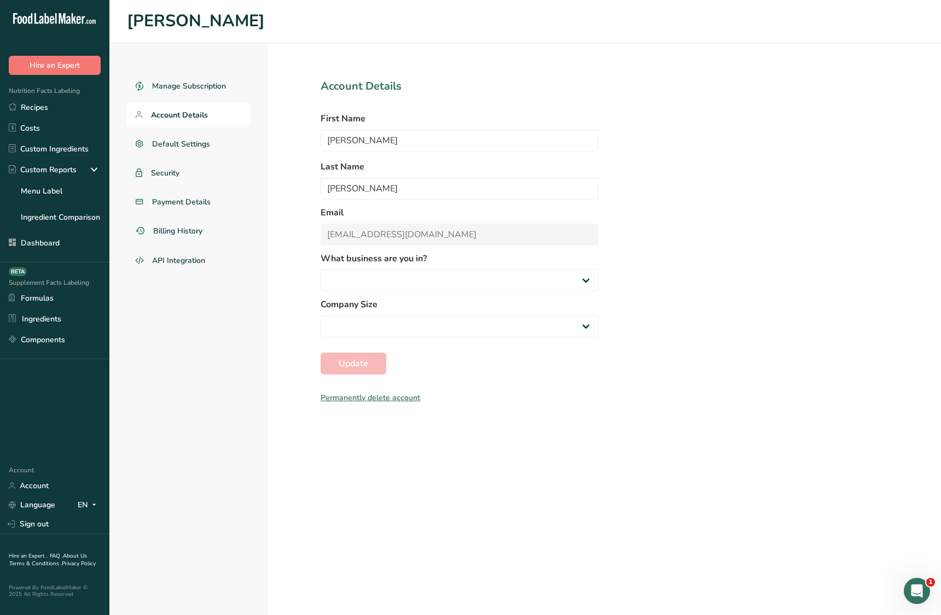
select select "8"
select select "2"
drag, startPoint x: 130, startPoint y: 341, endPoint x: 100, endPoint y: 304, distance: 47.8
click at [130, 340] on div "Manage Subscription Account Details Default Settings Security Payment Details B…" at bounding box center [188, 329] width 159 height 572
click at [45, 111] on link "Recipes" at bounding box center [54, 107] width 109 height 21
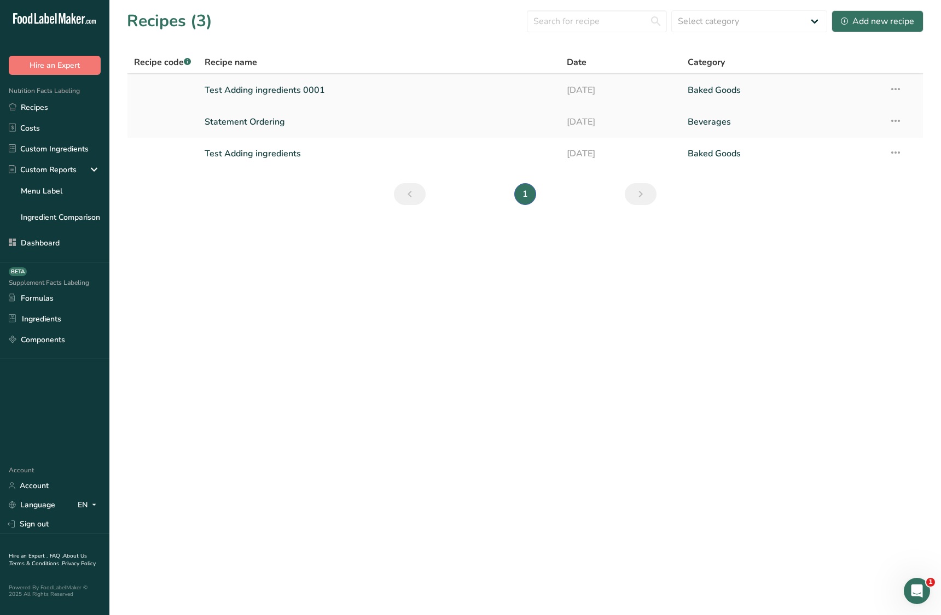
click at [340, 96] on link "Test Adding ingredients 0001" at bounding box center [380, 90] width 350 height 23
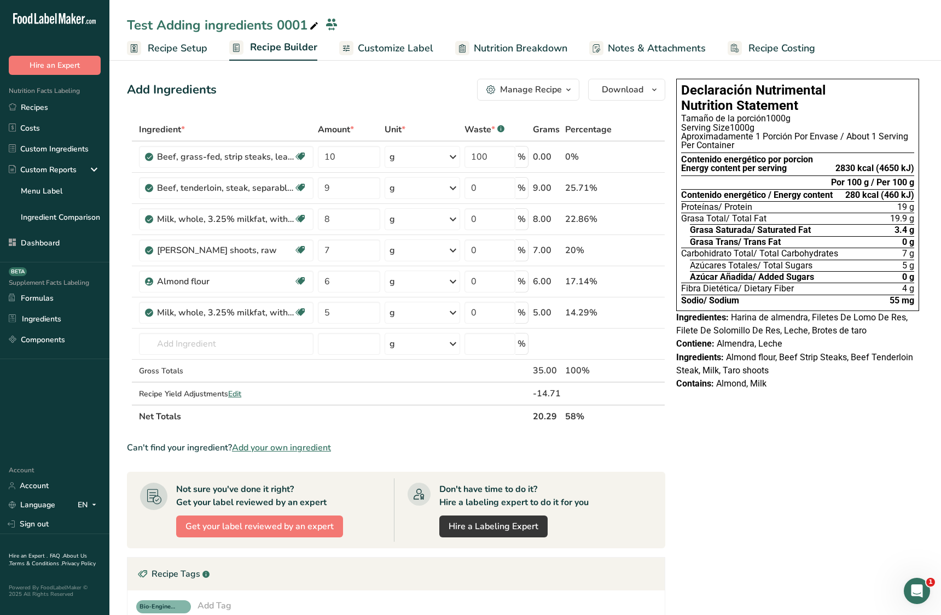
click at [712, 453] on div "Declaración Nutrimental Nutrition Statement Tamaño de la porción 1000g Serving …" at bounding box center [798, 463] width 252 height 778
click at [639, 315] on icon at bounding box center [642, 312] width 8 height 11
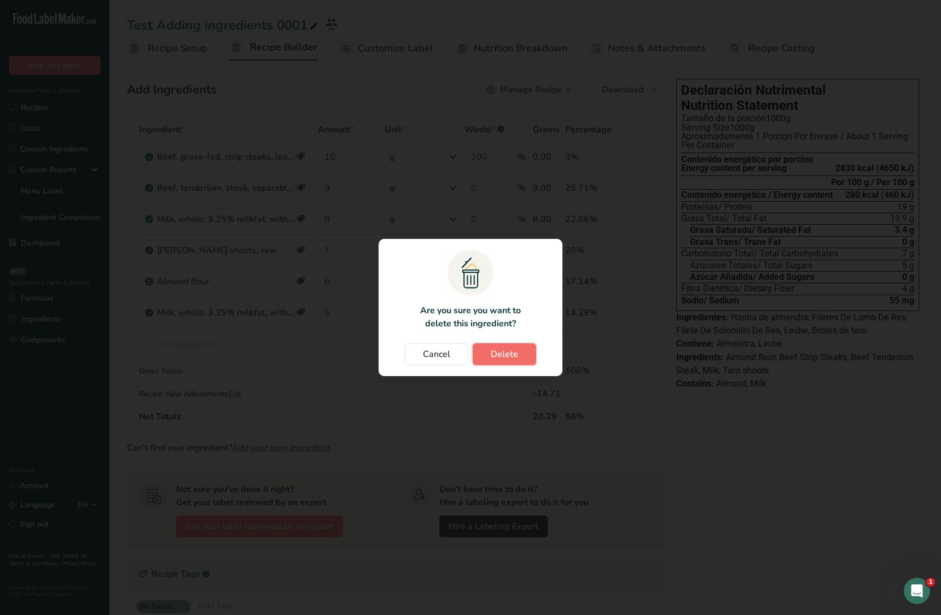
click at [528, 356] on button "Delete" at bounding box center [504, 355] width 63 height 22
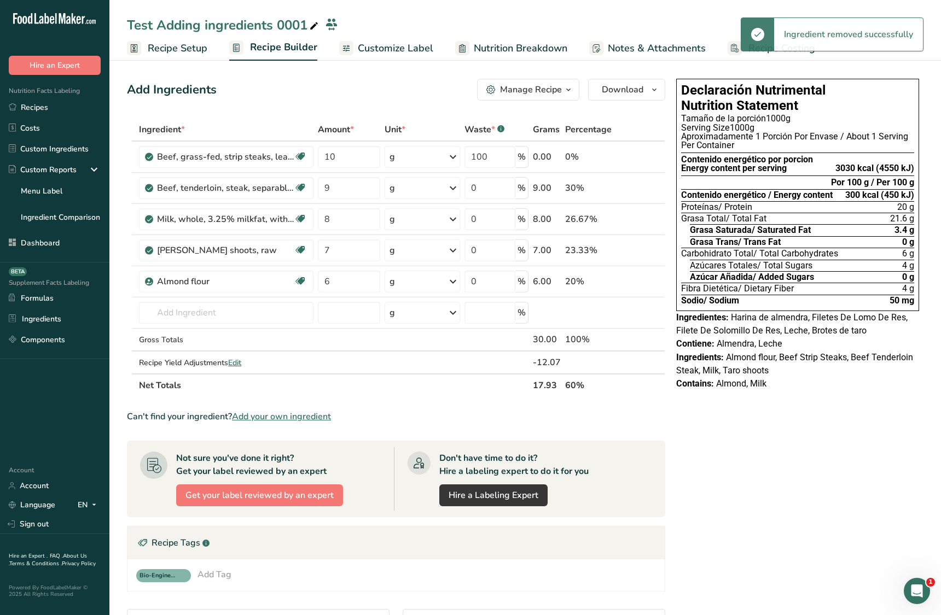
click at [424, 47] on span "Customize Label" at bounding box center [395, 48] width 75 height 15
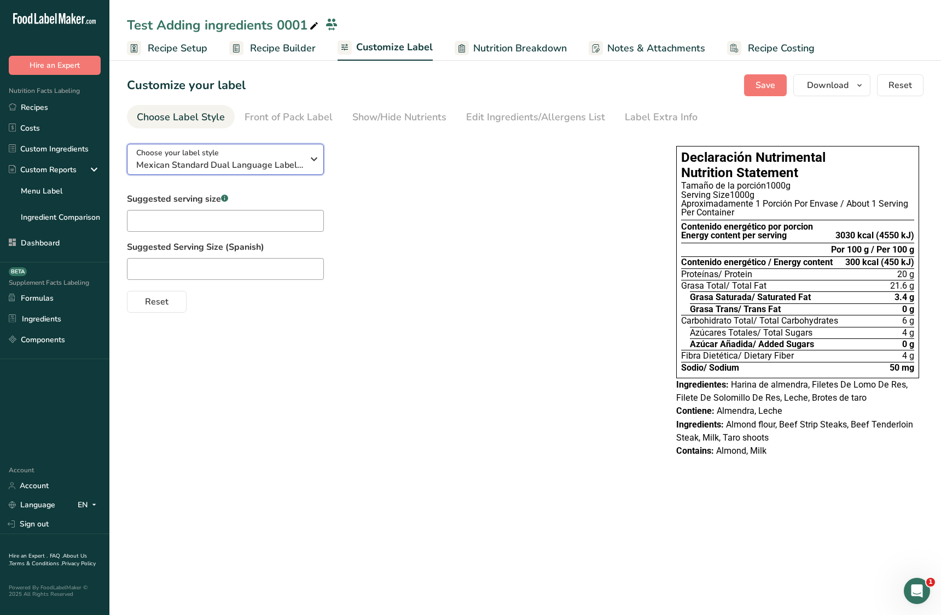
click at [250, 156] on div "Choose your label style Mexican Standard Dual Language Label (Spanish/English)" at bounding box center [219, 159] width 167 height 25
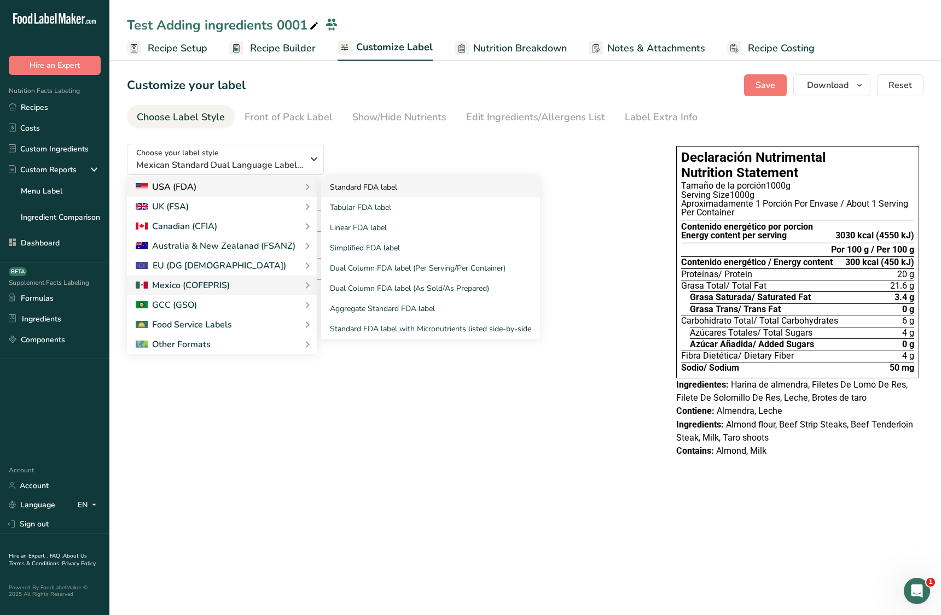
click at [391, 191] on link "Standard FDA label" at bounding box center [430, 187] width 219 height 20
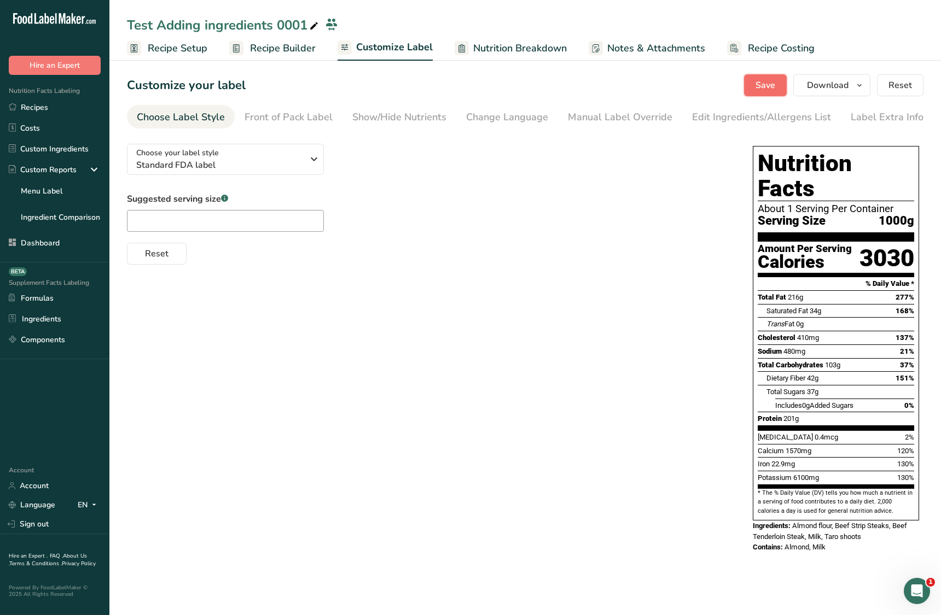
click at [775, 88] on span "Save" at bounding box center [765, 85] width 20 height 13
click at [250, 45] on span "Recipe Builder" at bounding box center [283, 48] width 66 height 15
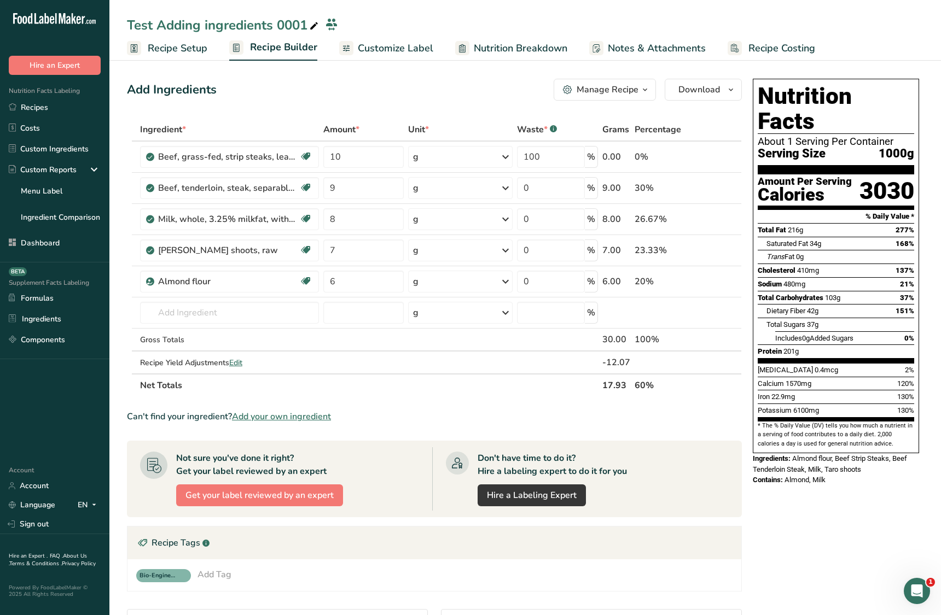
drag, startPoint x: 795, startPoint y: 432, endPoint x: 835, endPoint y: 535, distance: 110.3
click at [835, 535] on div "Nutrition Facts About 1 Serving Per Container Serving Size 1000g Amount Per Ser…" at bounding box center [835, 447] width 175 height 747
click at [828, 497] on div "Nutrition Facts About 1 Serving Per Container Serving Size 1000g Amount Per Ser…" at bounding box center [835, 447] width 175 height 747
click at [237, 365] on span "Edit" at bounding box center [235, 363] width 13 height 10
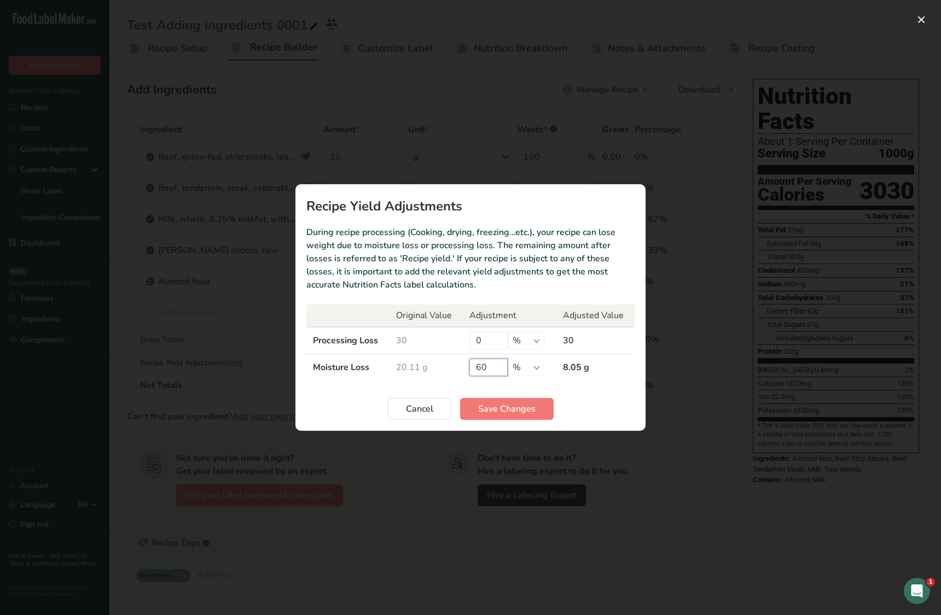
drag, startPoint x: 485, startPoint y: 368, endPoint x: 464, endPoint y: 370, distance: 20.4
click at [464, 370] on td "60 % g kg mg mcg lb oz" at bounding box center [510, 367] width 94 height 27
drag, startPoint x: 487, startPoint y: 367, endPoint x: 451, endPoint y: 367, distance: 36.1
click at [451, 367] on tr "Moisture Loss 20.11 g 80 % g kg mg mcg lb oz 4.02 g" at bounding box center [470, 367] width 328 height 27
type input "90"
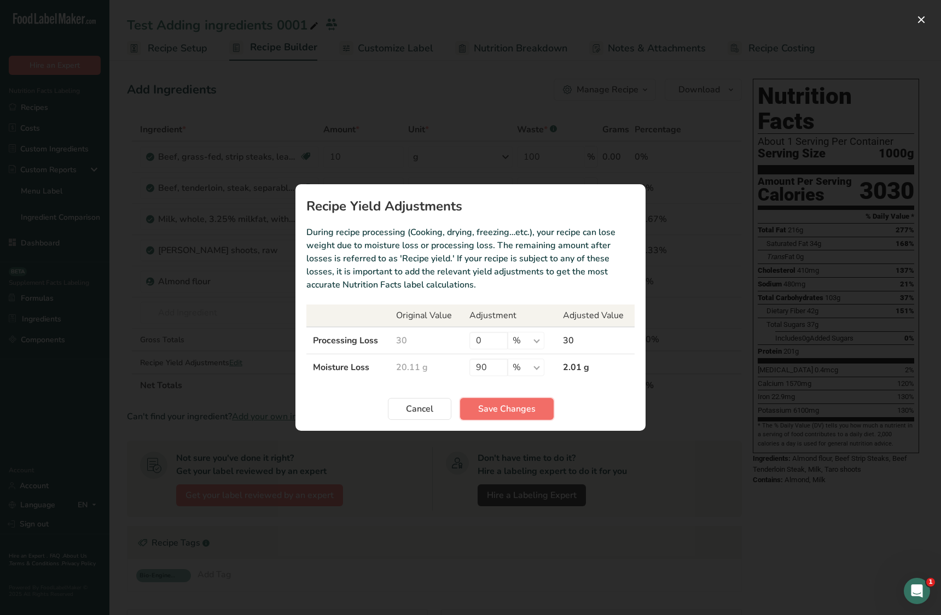
click at [517, 408] on span "Save Changes" at bounding box center [506, 409] width 57 height 13
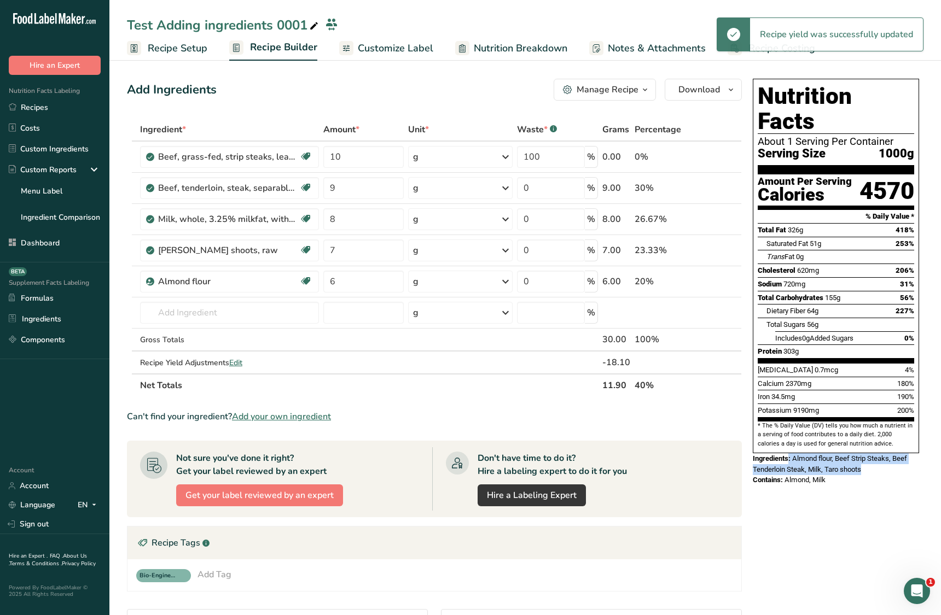
drag, startPoint x: 853, startPoint y: 447, endPoint x: 752, endPoint y: 427, distance: 103.3
click at [789, 453] on div "Ingredients: Almond flour, Beef Strip Steaks, Beef Tenderloin Steak, Milk, Taro…" at bounding box center [836, 463] width 166 height 21
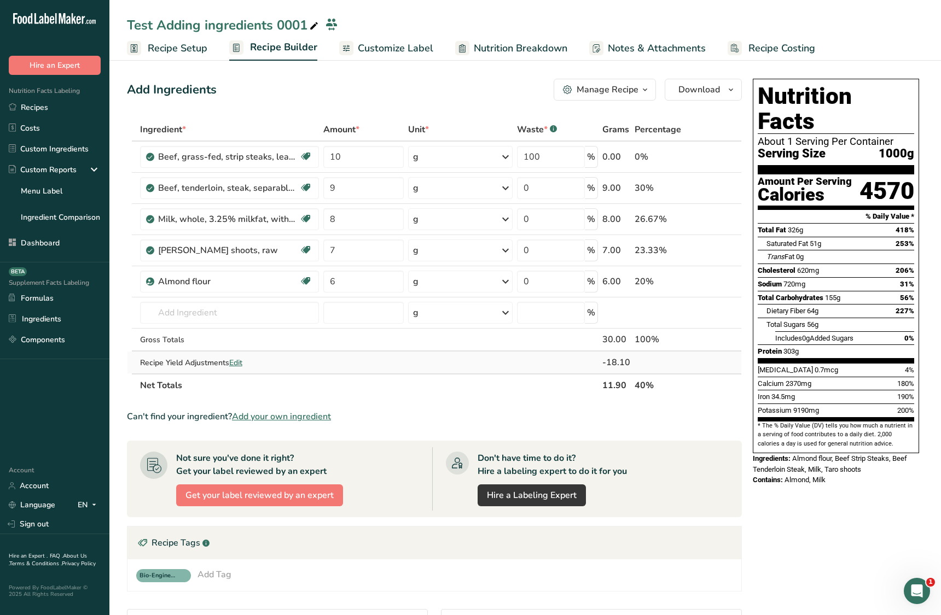
click at [235, 360] on span "Edit" at bounding box center [235, 363] width 13 height 10
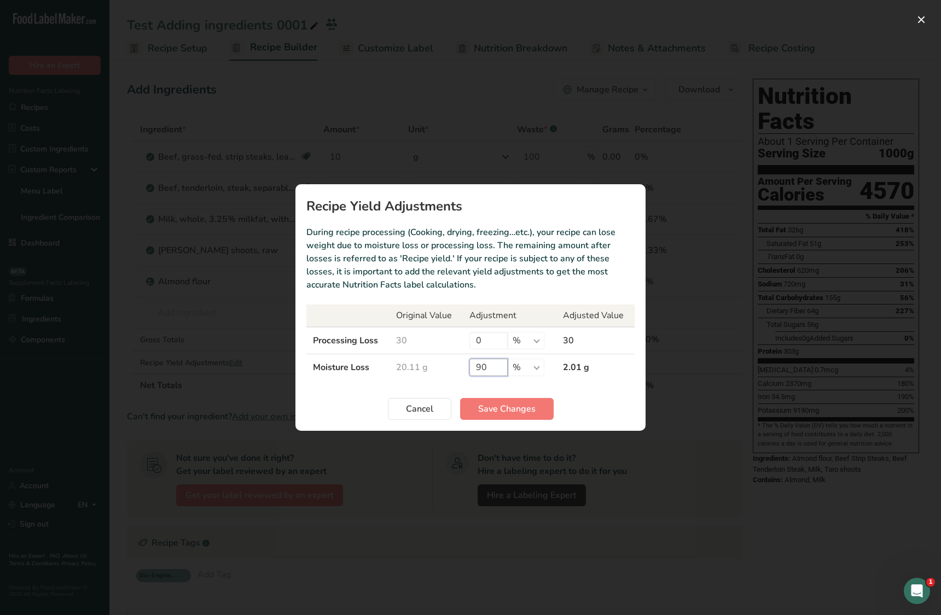
drag, startPoint x: 492, startPoint y: 368, endPoint x: 463, endPoint y: 376, distance: 30.0
click at [456, 367] on tr "Moisture Loss 20.11 g 90 % g kg mg mcg lb oz 2.01 g" at bounding box center [470, 367] width 328 height 27
type input "0"
click at [526, 411] on span "Save Changes" at bounding box center [506, 409] width 57 height 13
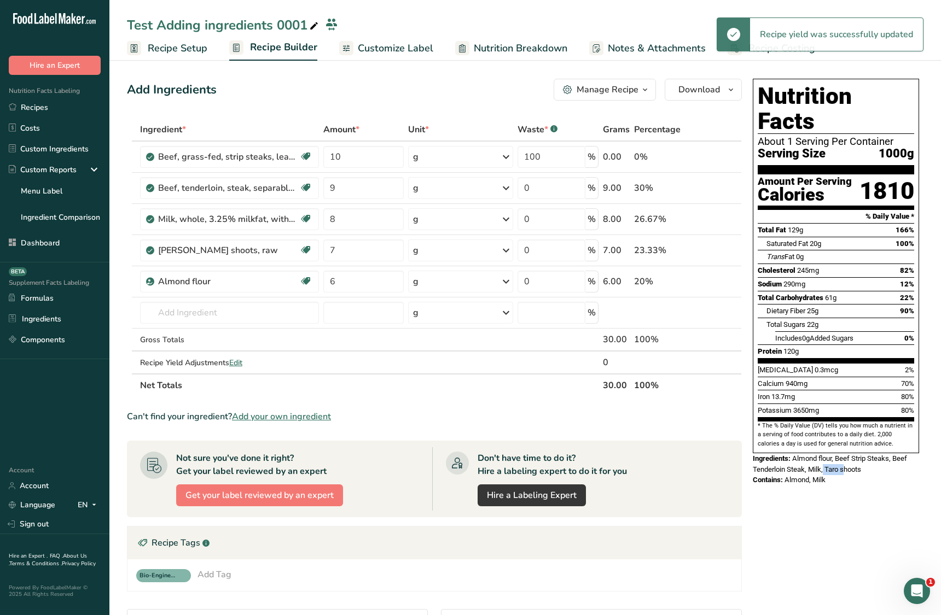
drag, startPoint x: 841, startPoint y: 443, endPoint x: 817, endPoint y: 443, distance: 24.6
click at [823, 455] on span "Almond flour, Beef Strip Steaks, Beef Tenderloin Steak, Milk, Taro shoots" at bounding box center [830, 464] width 154 height 19
click at [354, 287] on input "6" at bounding box center [363, 282] width 80 height 22
drag, startPoint x: 829, startPoint y: 488, endPoint x: 796, endPoint y: 484, distance: 33.2
click at [829, 488] on div "Nutrition Facts About 1 Serving Per Container Serving Size 1000g Amount Per Ser…" at bounding box center [835, 447] width 175 height 747
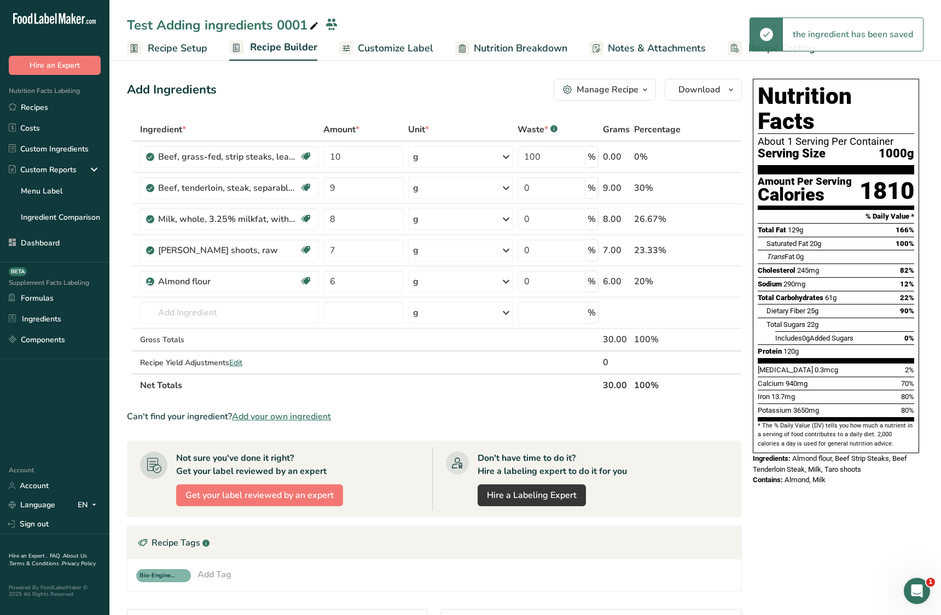
click at [800, 503] on div "Nutrition Facts About 1 Serving Per Container Serving Size 1000g Amount Per Ser…" at bounding box center [835, 447] width 175 height 747
drag, startPoint x: 545, startPoint y: 161, endPoint x: 522, endPoint y: 161, distance: 23.0
click at [522, 161] on input "100" at bounding box center [551, 157] width 68 height 22
type input "0"
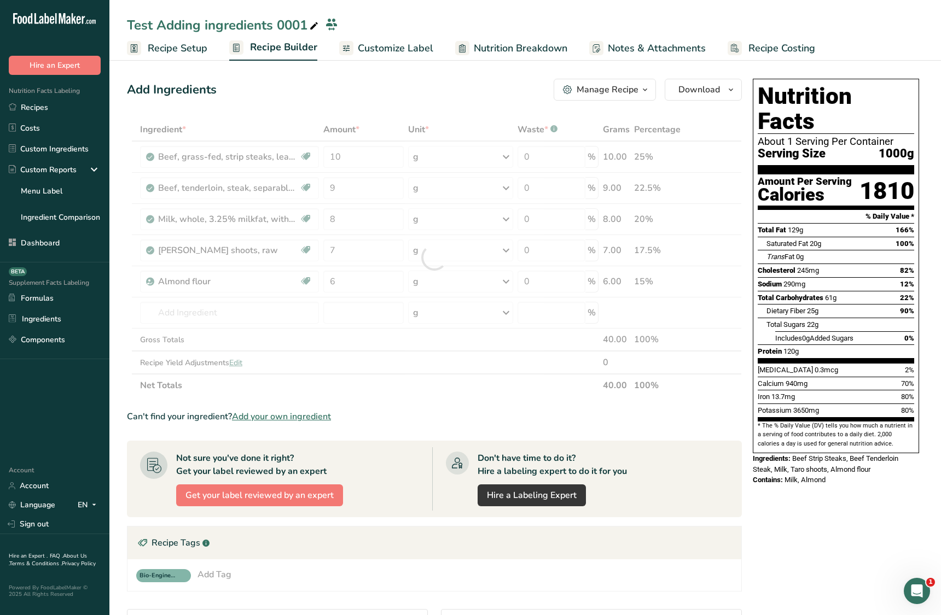
click at [776, 508] on div "Nutrition Facts About 1 Serving Per Container Serving Size 1000g Amount Per Ser…" at bounding box center [835, 447] width 175 height 747
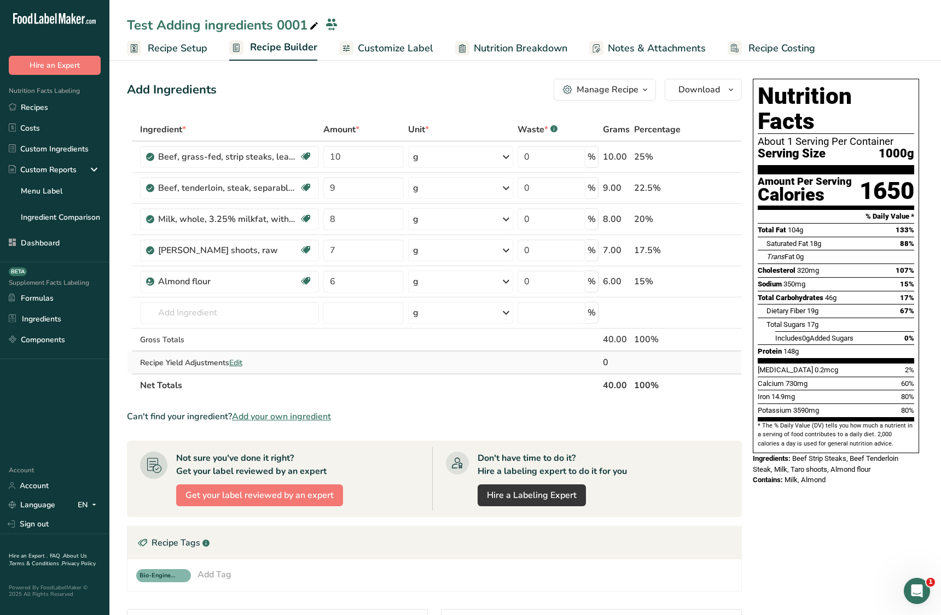
click at [239, 365] on span "Edit" at bounding box center [235, 363] width 13 height 10
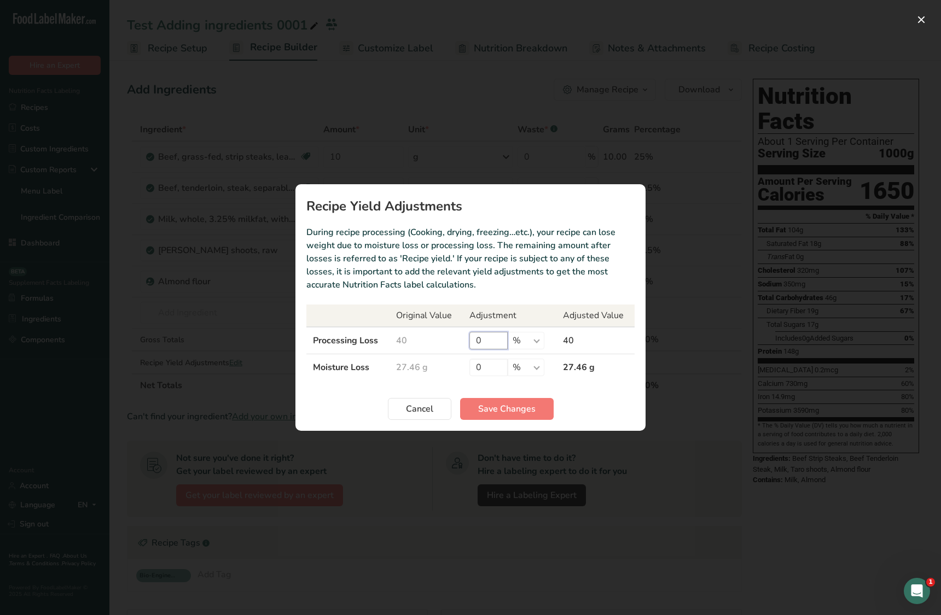
drag, startPoint x: 485, startPoint y: 342, endPoint x: 425, endPoint y: 337, distance: 59.9
click at [425, 337] on tr "Processing Loss 40 0 % g kg mg mcg lb oz 40" at bounding box center [470, 340] width 328 height 27
type input "80"
click at [511, 413] on span "Save Changes" at bounding box center [506, 409] width 57 height 13
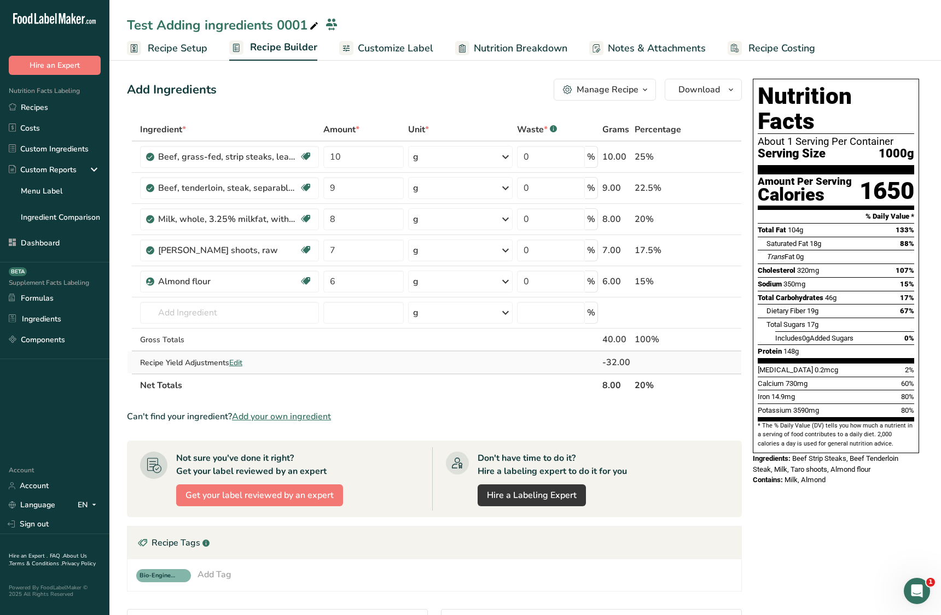
click at [240, 362] on span "Edit" at bounding box center [235, 363] width 13 height 10
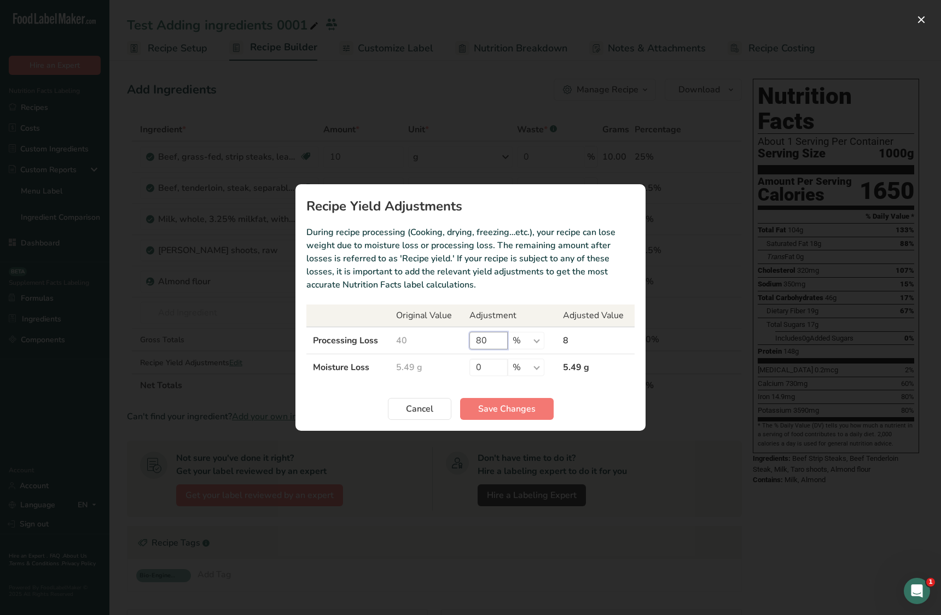
drag, startPoint x: 472, startPoint y: 346, endPoint x: 444, endPoint y: 343, distance: 27.5
click at [444, 343] on tr "Processing Loss 40 80 % g kg mg mcg lb oz 8" at bounding box center [470, 340] width 328 height 27
type input "0"
click at [492, 414] on span "Save Changes" at bounding box center [506, 409] width 57 height 13
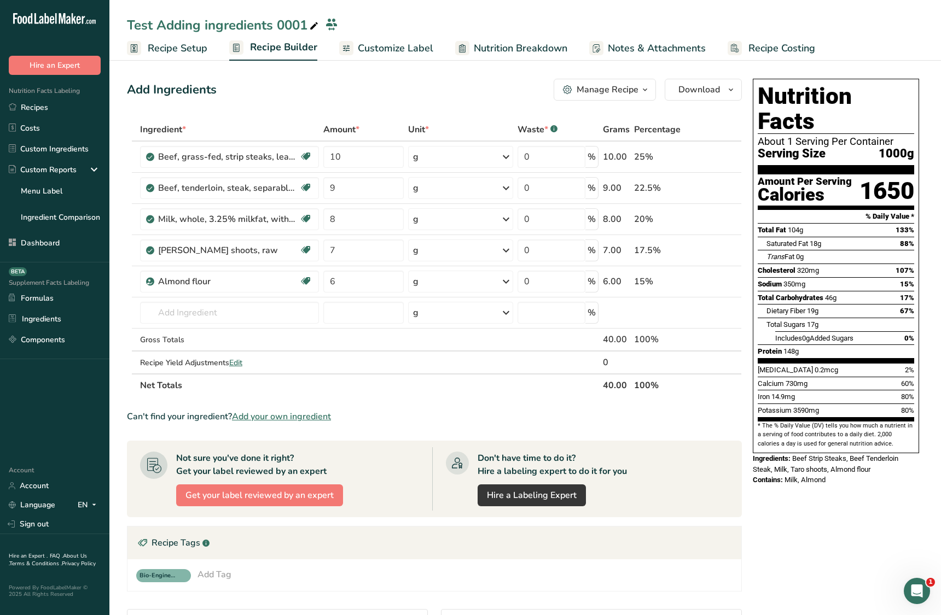
click at [880, 463] on div "Nutrition Facts About 1 Serving Per Container Serving Size 1000g Amount Per Ser…" at bounding box center [835, 282] width 175 height 416
click at [236, 317] on input "text" at bounding box center [229, 313] width 179 height 22
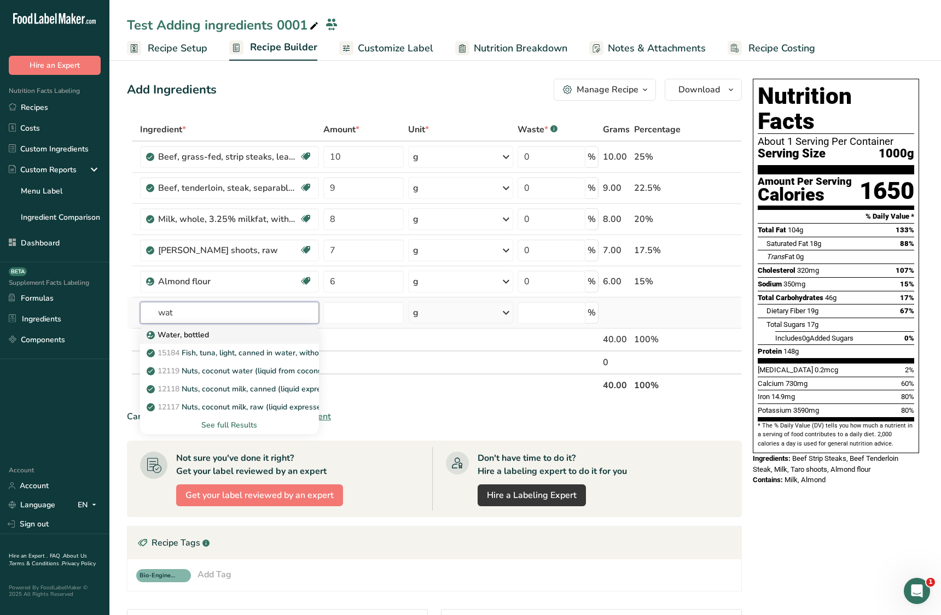
type input "wat"
click at [228, 331] on div "Water, bottled" at bounding box center [221, 334] width 144 height 11
type input "Water, bottled"
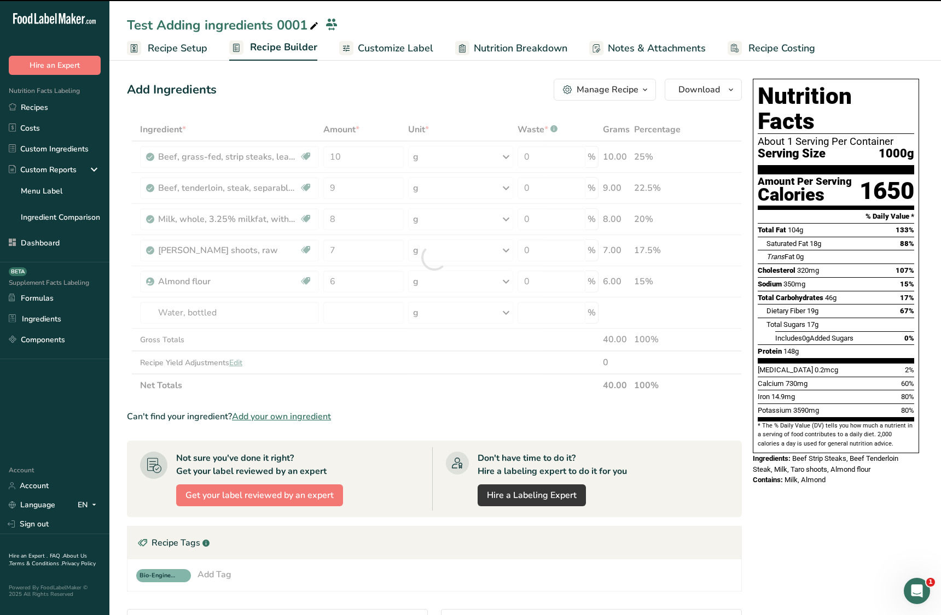
type input "0"
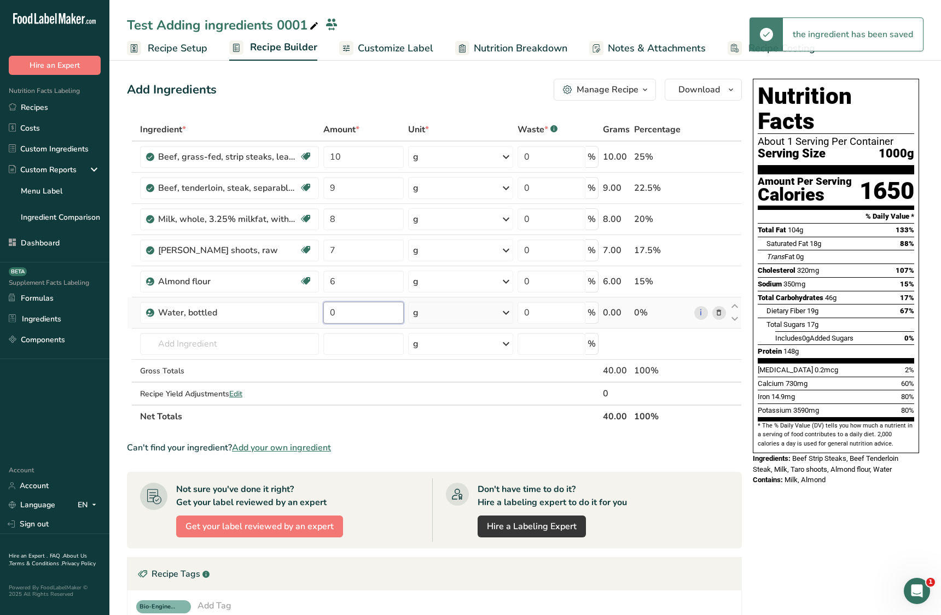
drag, startPoint x: 361, startPoint y: 316, endPoint x: 325, endPoint y: 312, distance: 35.7
click at [325, 312] on input "0" at bounding box center [363, 313] width 80 height 22
type input "20"
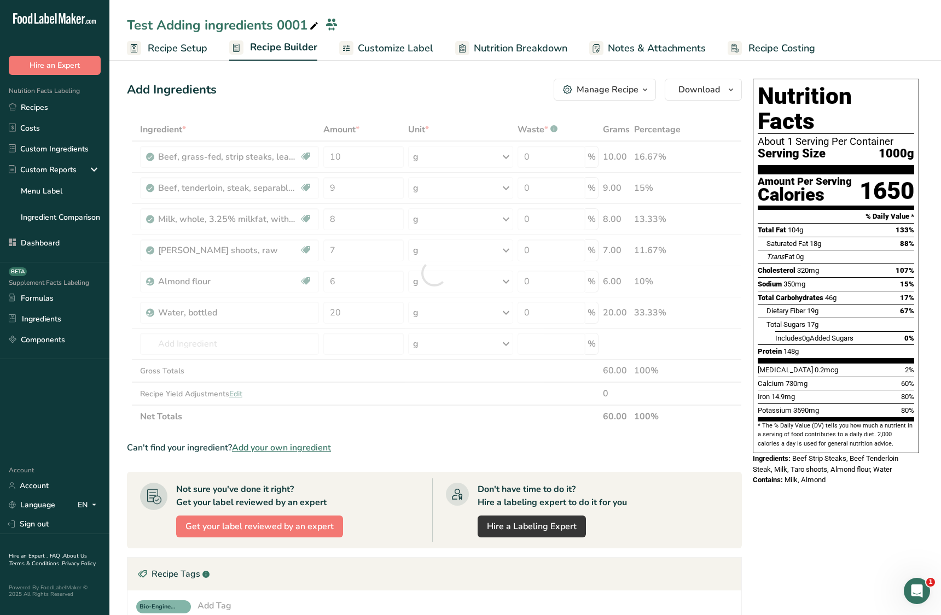
click at [774, 472] on div "Nutrition Facts About 1 Serving Per Container Serving Size 1000g Amount Per Ser…" at bounding box center [835, 463] width 175 height 778
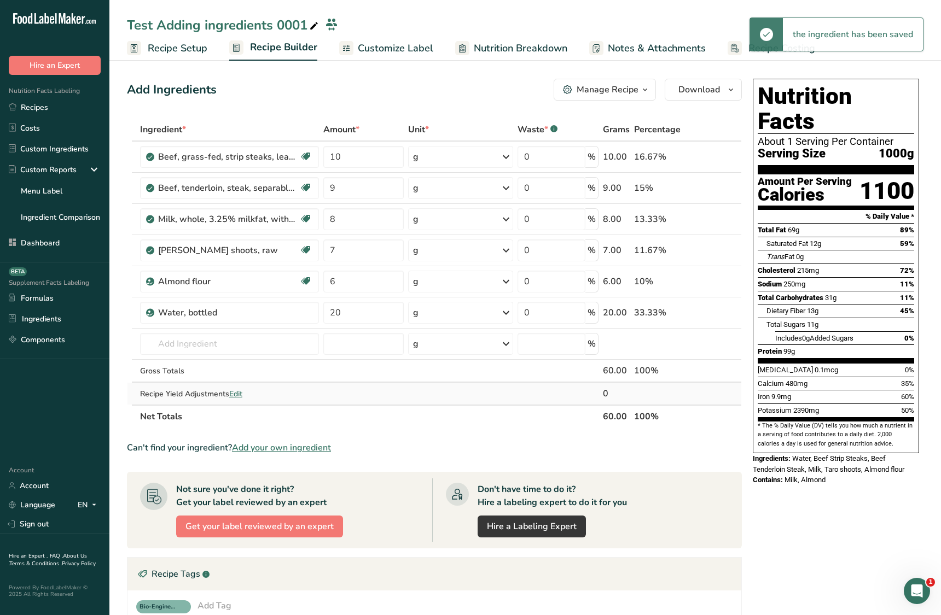
click at [236, 393] on span "Edit" at bounding box center [235, 394] width 13 height 10
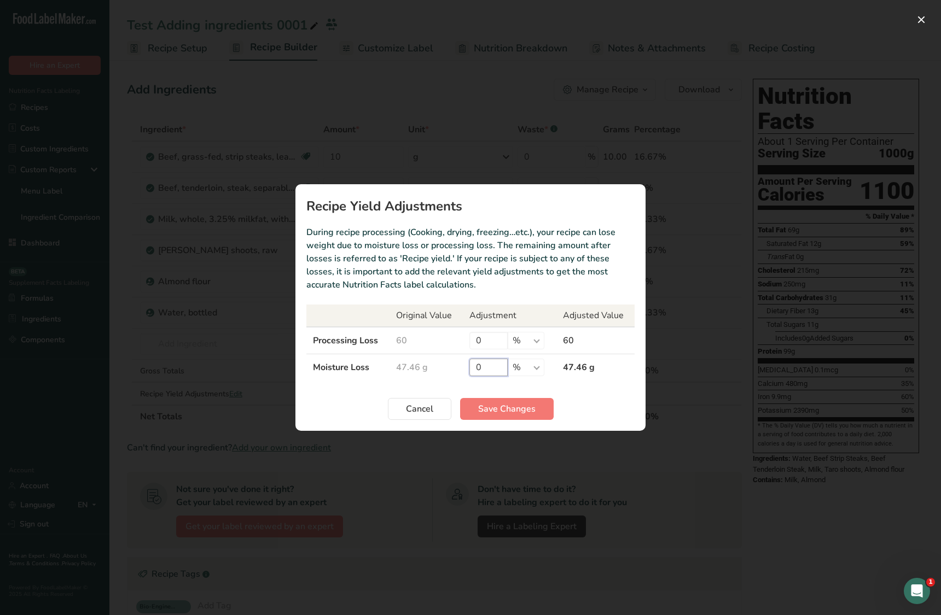
drag, startPoint x: 493, startPoint y: 369, endPoint x: 469, endPoint y: 370, distance: 24.1
click at [469, 370] on input "0" at bounding box center [488, 368] width 38 height 18
type input "70"
click at [509, 406] on span "Save Changes" at bounding box center [506, 409] width 57 height 13
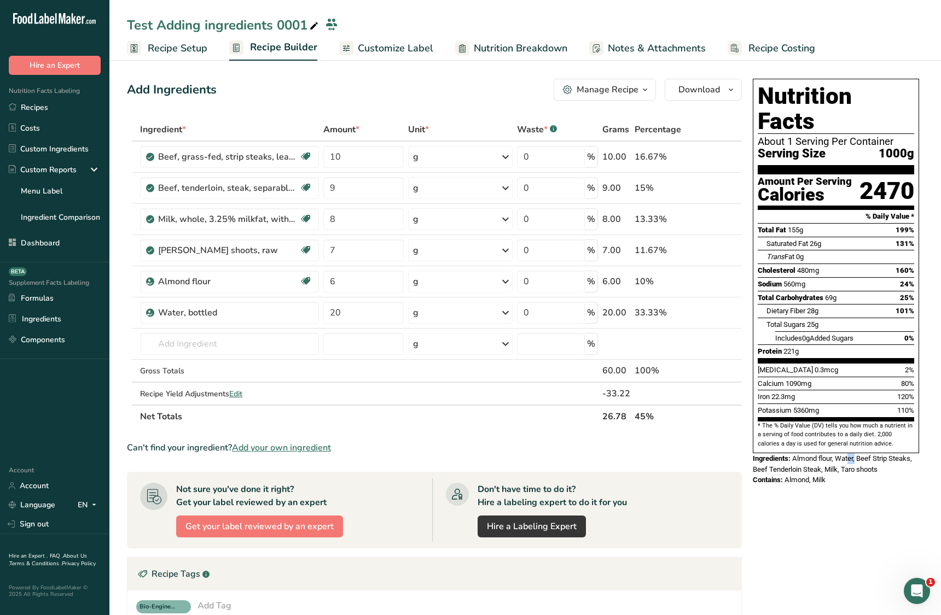
drag, startPoint x: 856, startPoint y: 434, endPoint x: 850, endPoint y: 434, distance: 6.0
click at [850, 455] on span "Almond flour, Water, Beef Strip Steaks, Beef Tenderloin Steak, Milk, Taro shoots" at bounding box center [832, 464] width 159 height 19
click at [848, 455] on span "Almond flour, Water, Beef Strip Steaks, Beef Tenderloin Steak, Milk, Taro shoots" at bounding box center [832, 464] width 159 height 19
click at [805, 488] on div "Nutrition Facts About 1 Serving Per Container Serving Size 1000g Amount Per Ser…" at bounding box center [835, 463] width 175 height 778
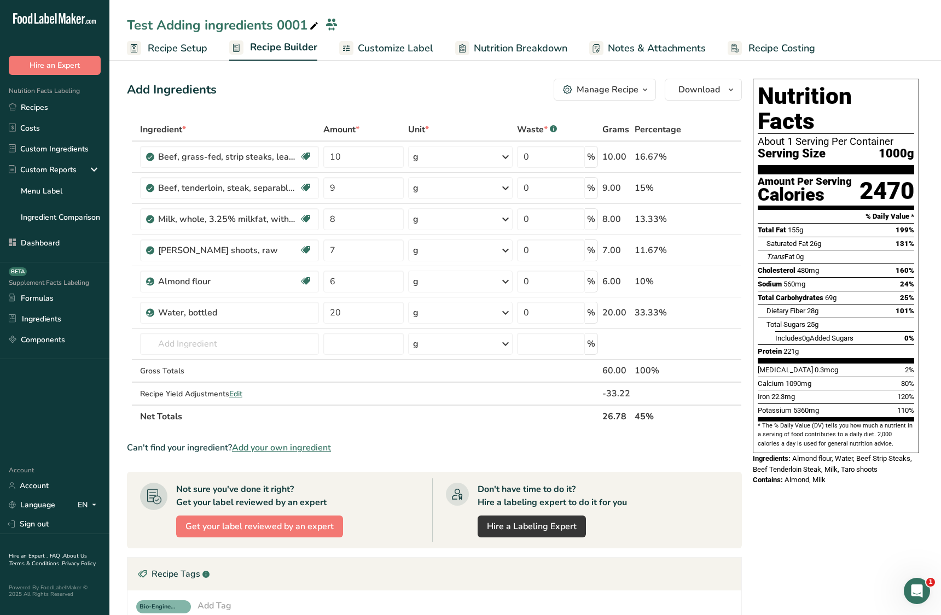
click at [183, 53] on span "Recipe Setup" at bounding box center [178, 48] width 60 height 15
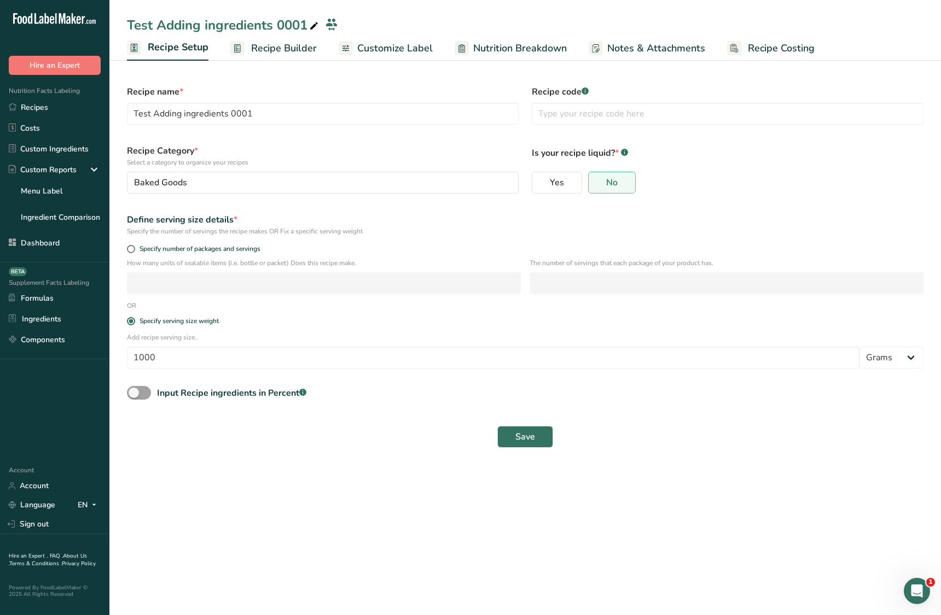
drag, startPoint x: 136, startPoint y: 394, endPoint x: 155, endPoint y: 405, distance: 21.8
click at [137, 394] on span at bounding box center [139, 393] width 24 height 14
click at [134, 394] on input "Input Recipe ingredients in Percent .a-a{fill:#347362;}.b-a{fill:#fff;}" at bounding box center [130, 392] width 7 height 7
checkbox input "true"
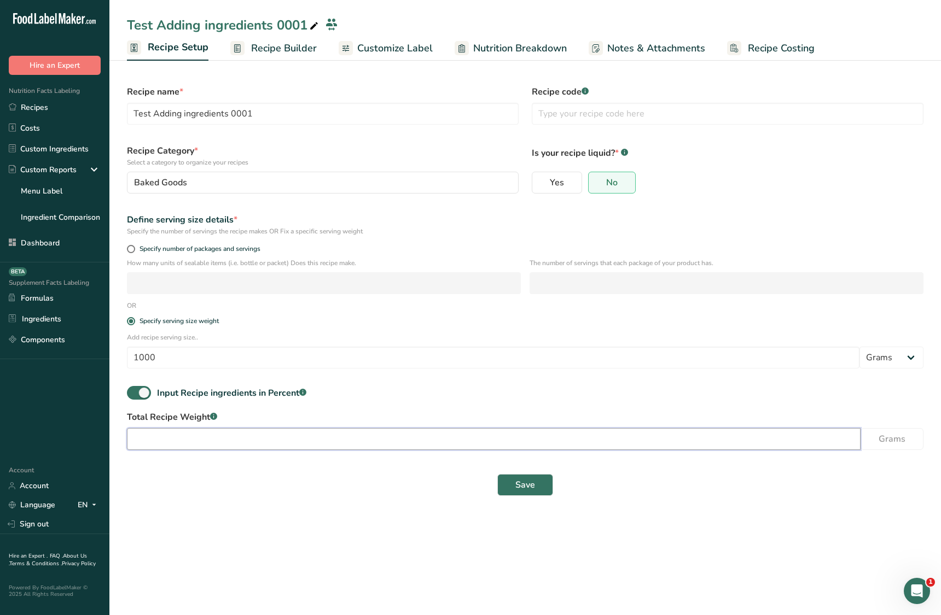
click at [188, 438] on input "number" at bounding box center [494, 439] width 734 height 22
type input "100"
click at [515, 487] on span "Save" at bounding box center [525, 485] width 20 height 13
